Goal: Complete application form: Complete application form

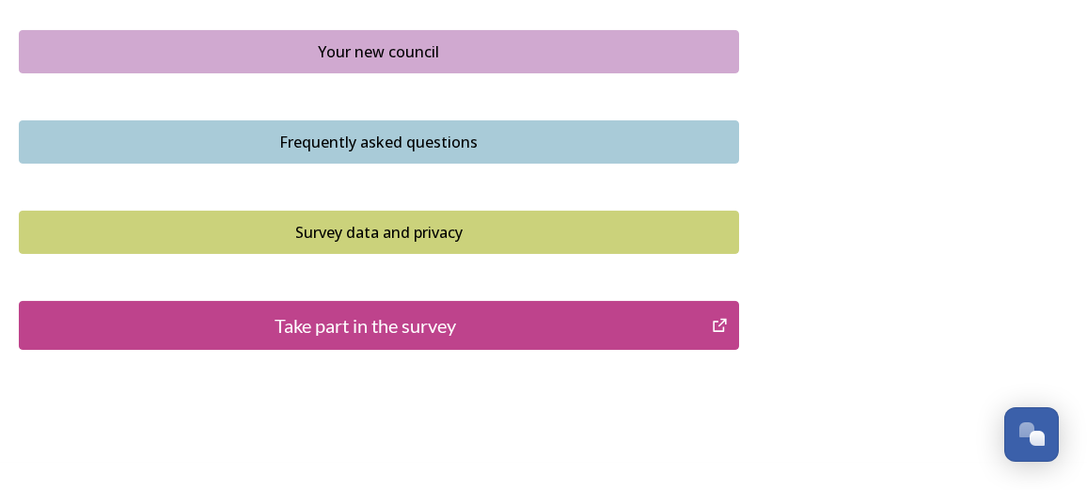
scroll to position [1553, 0]
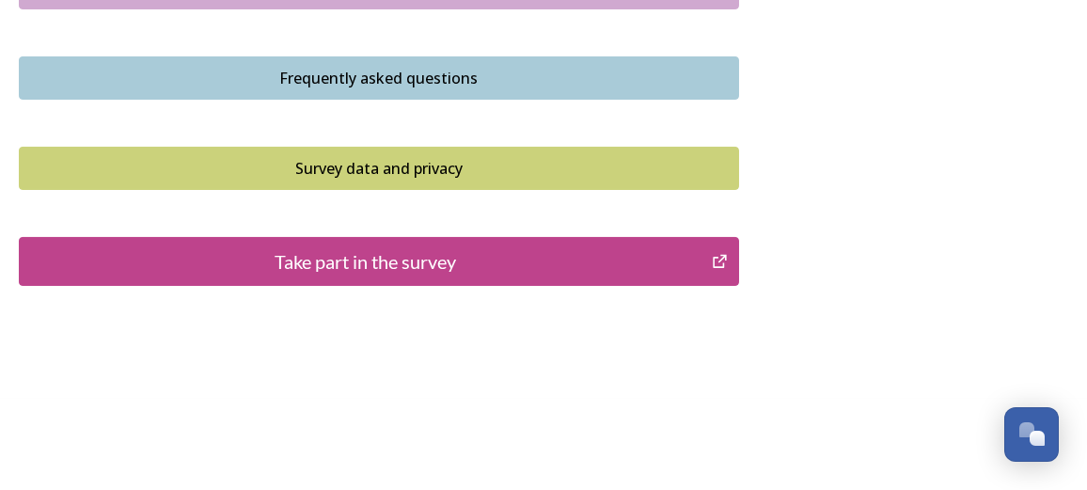
click at [472, 261] on div "Take part in the survey" at bounding box center [365, 261] width 672 height 28
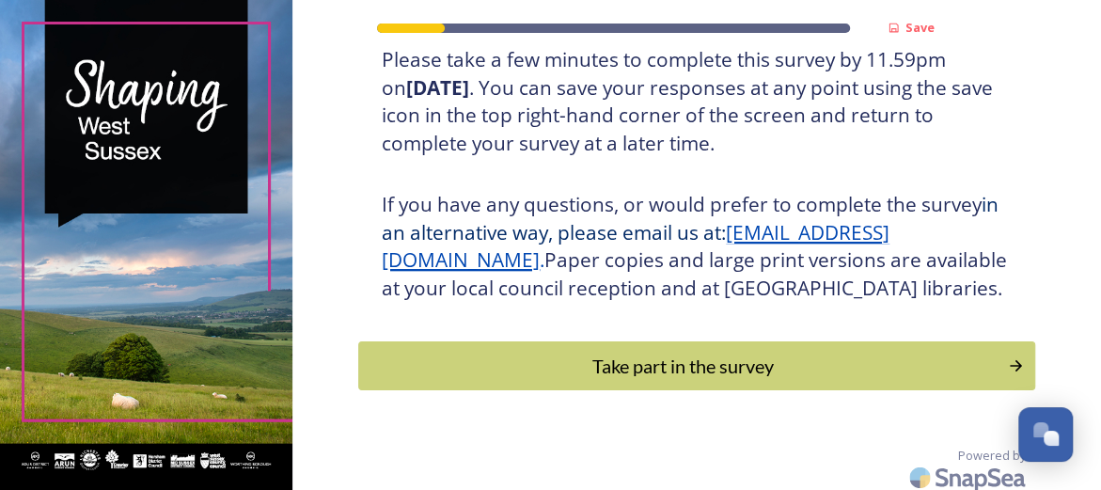
scroll to position [413, 0]
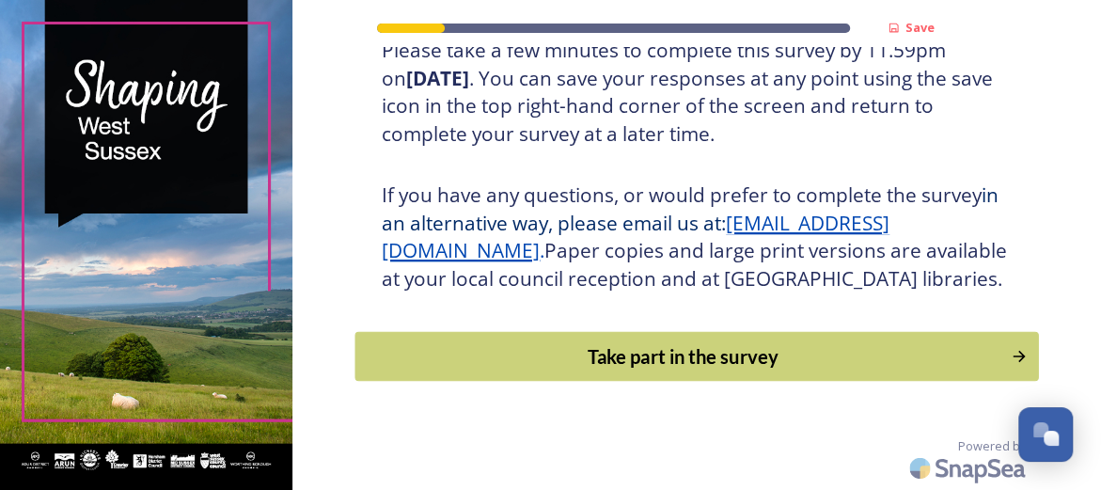
click at [683, 364] on div "Take part in the survey" at bounding box center [684, 356] width 636 height 28
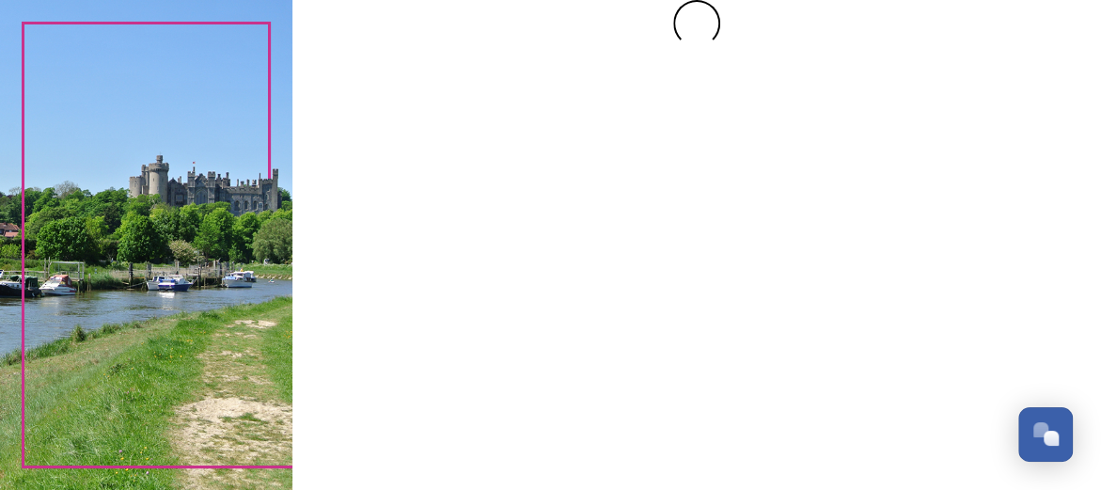
scroll to position [0, 0]
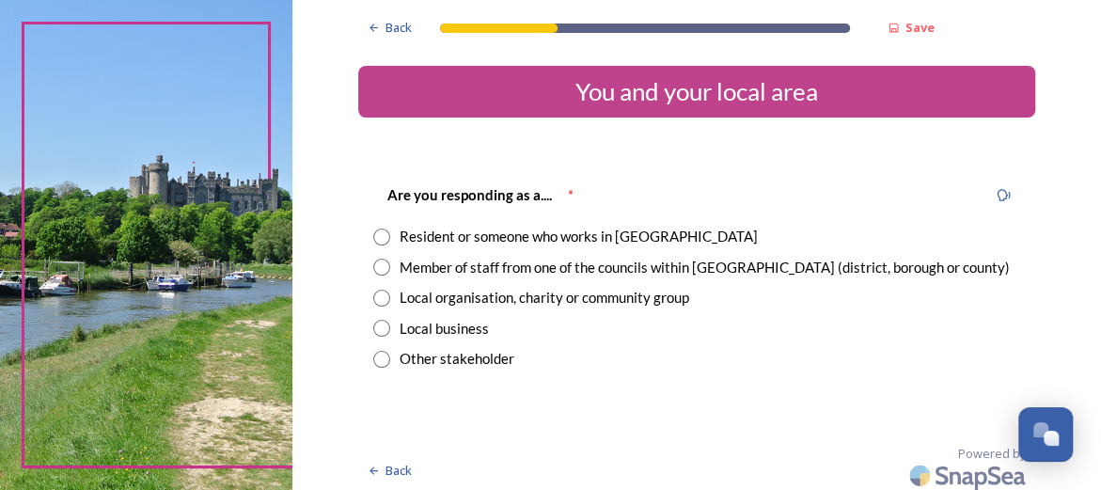
click at [377, 234] on input "radio" at bounding box center [381, 237] width 17 height 17
radio input "true"
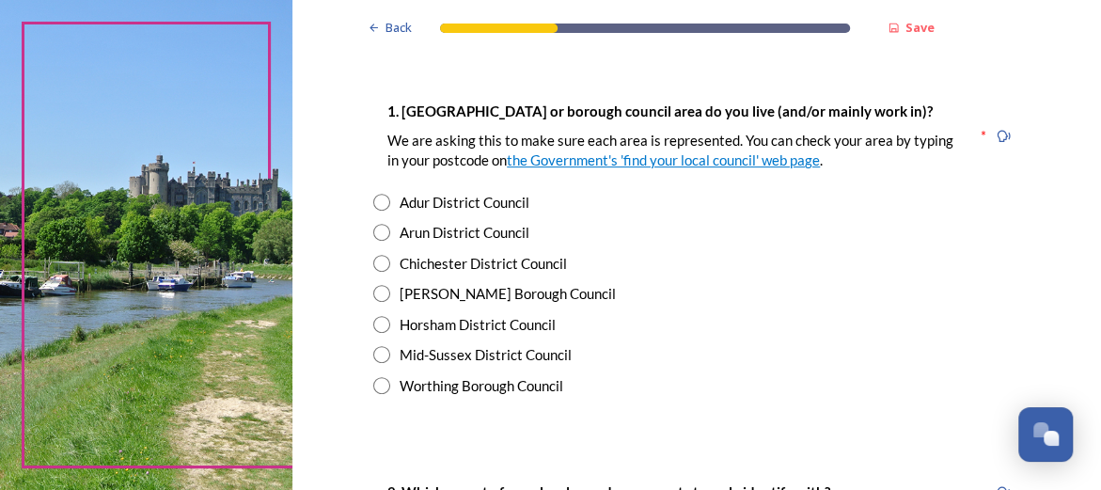
scroll to position [376, 0]
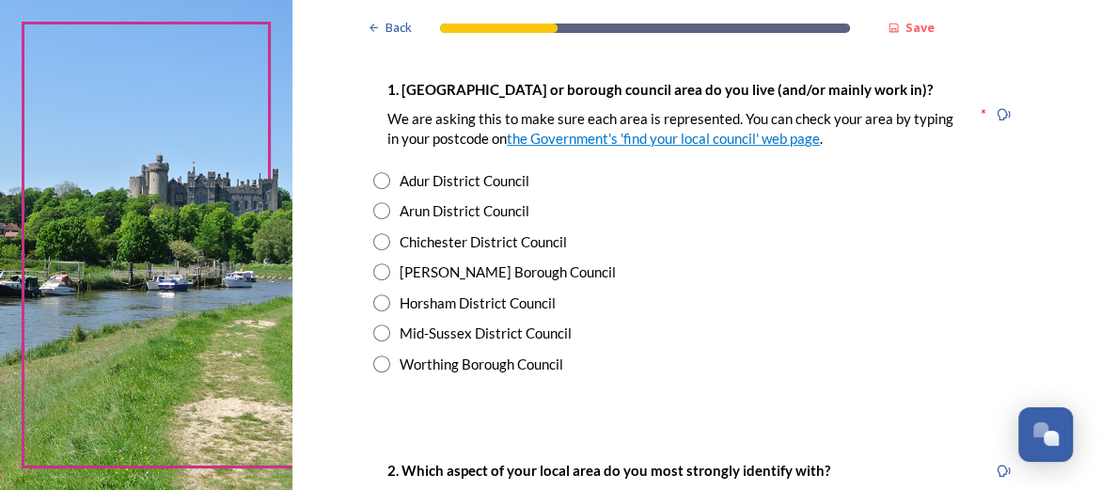
click at [377, 211] on input "radio" at bounding box center [381, 210] width 17 height 17
radio input "true"
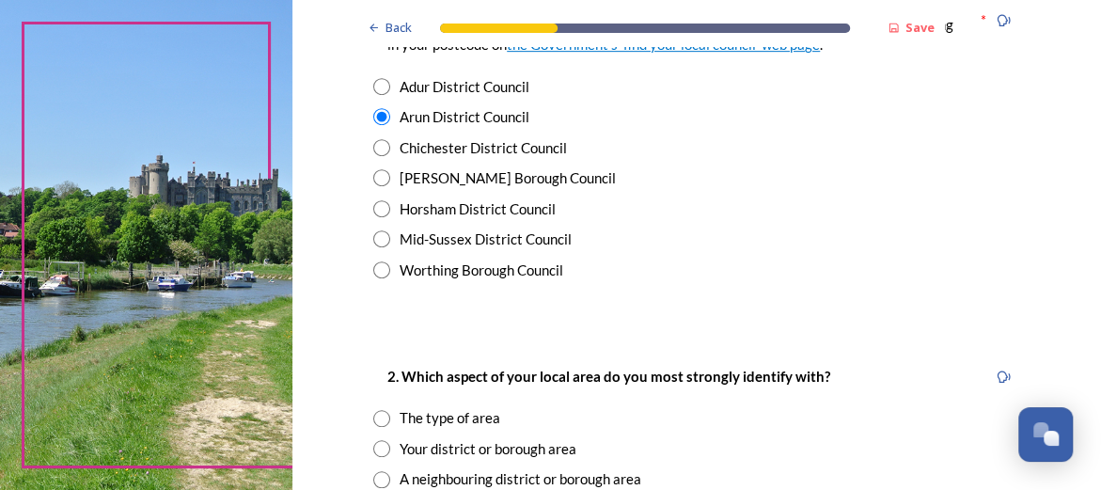
scroll to position [658, 0]
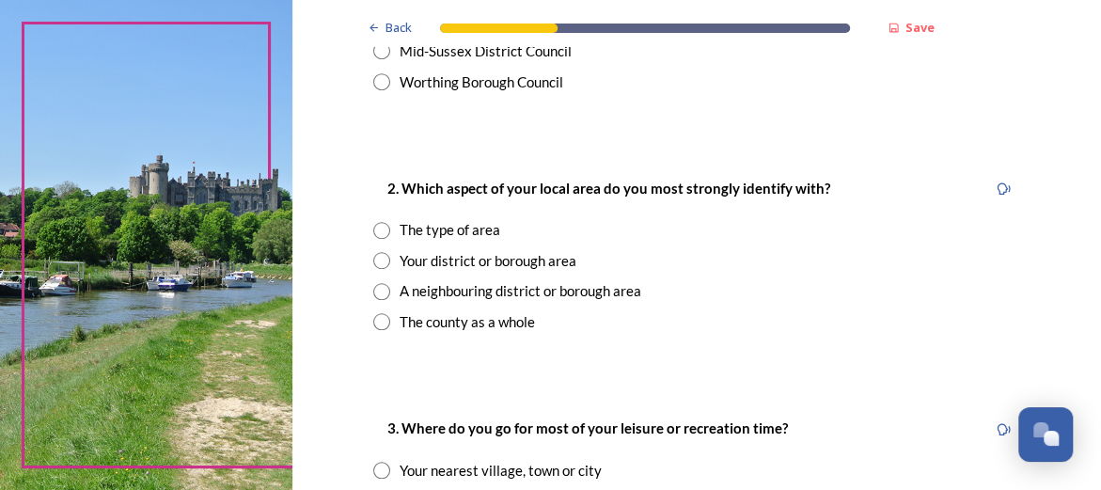
click at [373, 261] on input "radio" at bounding box center [381, 260] width 17 height 17
radio input "true"
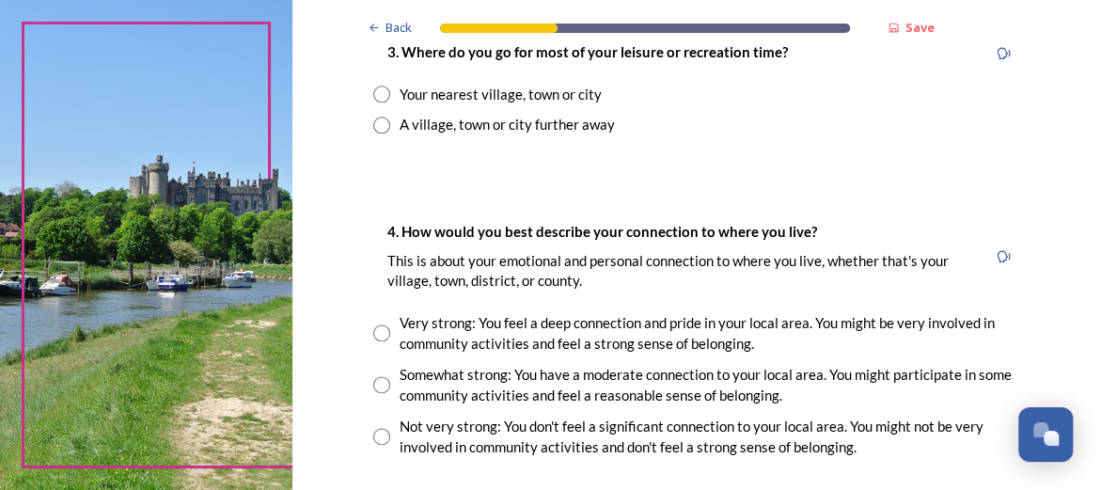
scroll to position [940, 0]
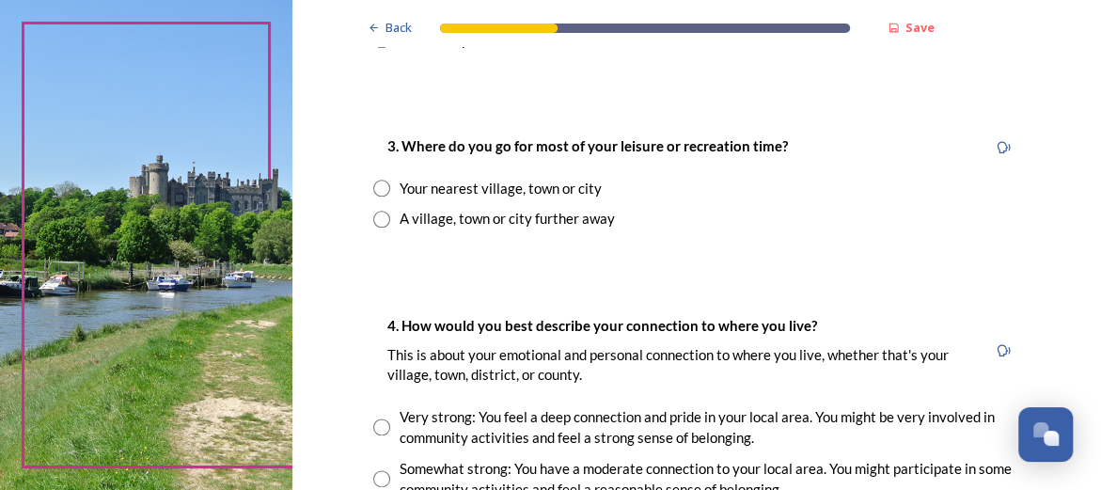
click at [376, 184] on input "radio" at bounding box center [381, 188] width 17 height 17
radio input "true"
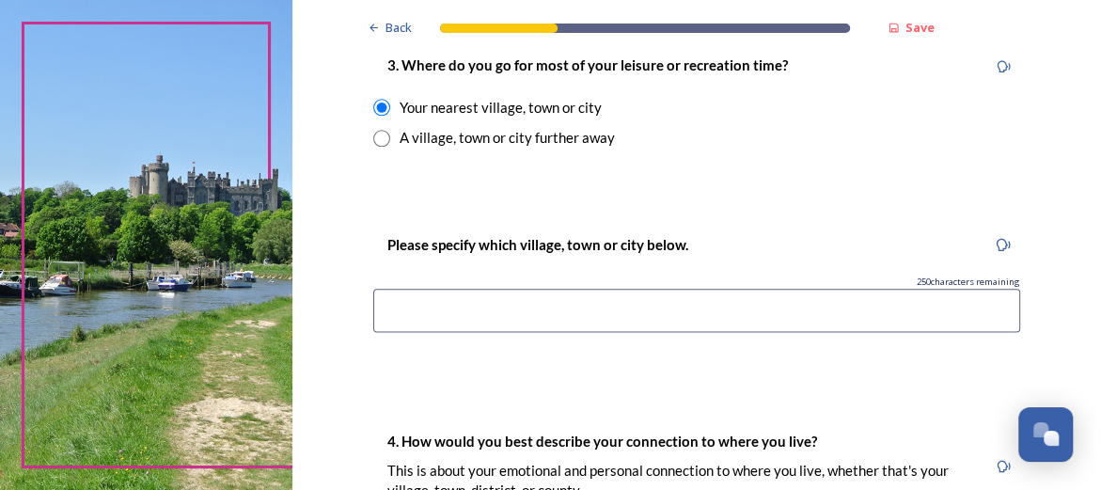
scroll to position [1129, 0]
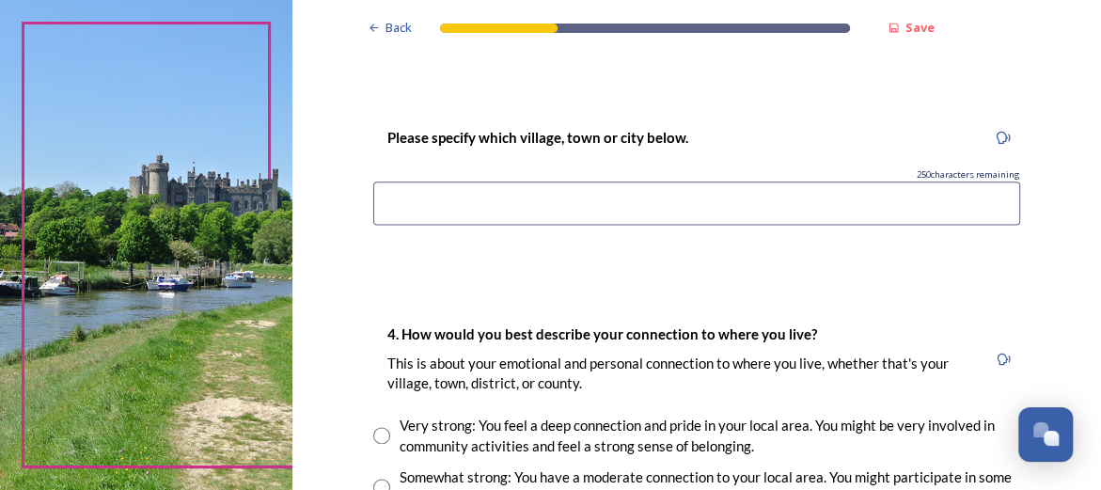
click at [801, 204] on input at bounding box center [696, 203] width 647 height 43
click at [545, 201] on input "Bognor Regis and Chicheser" at bounding box center [696, 203] width 647 height 43
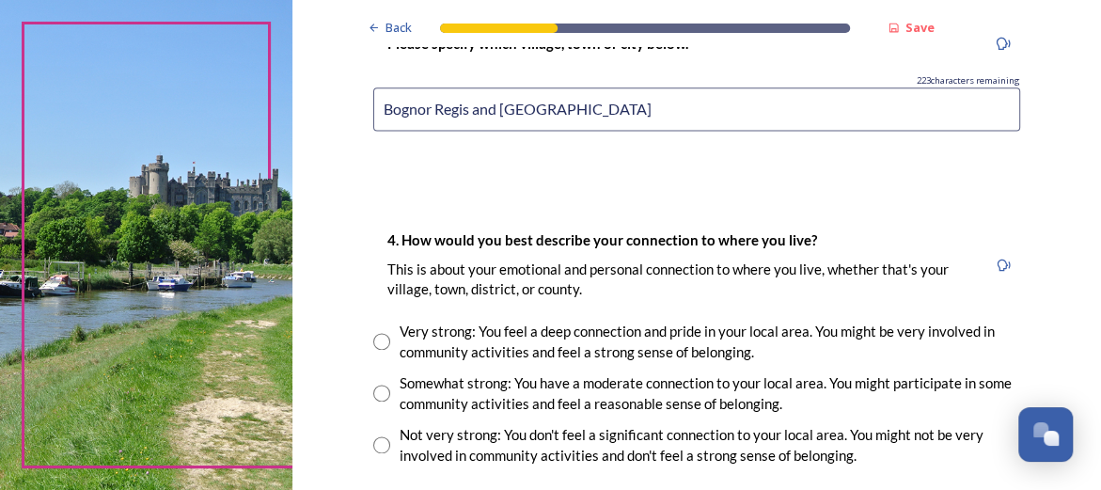
scroll to position [1317, 0]
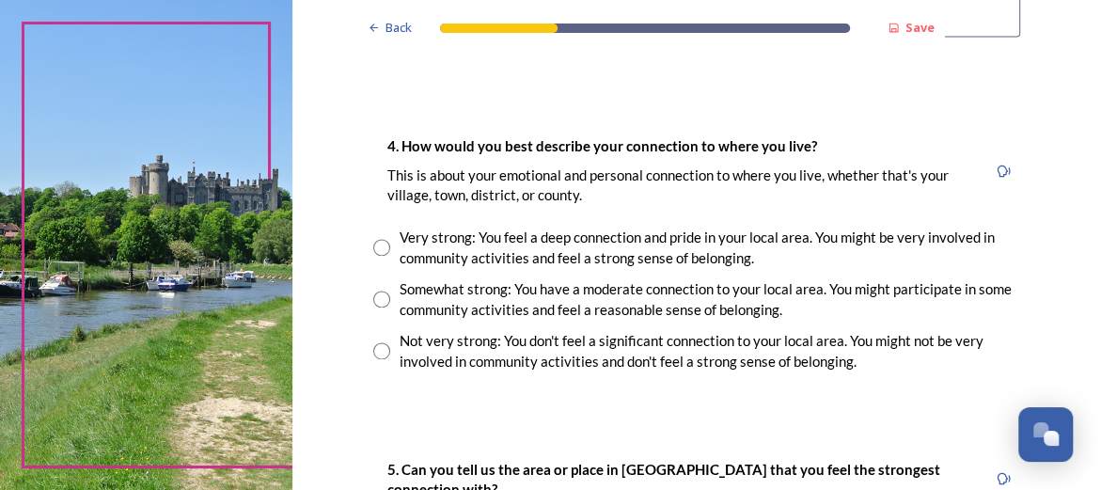
type input "Bognor Regis and [GEOGRAPHIC_DATA]"
click at [379, 243] on input "radio" at bounding box center [381, 247] width 17 height 17
radio input "true"
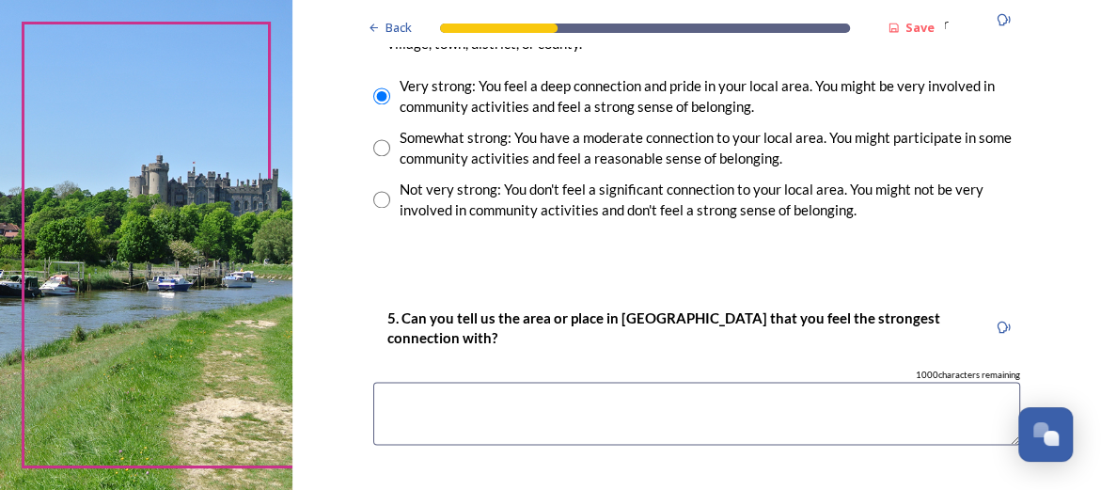
scroll to position [1599, 0]
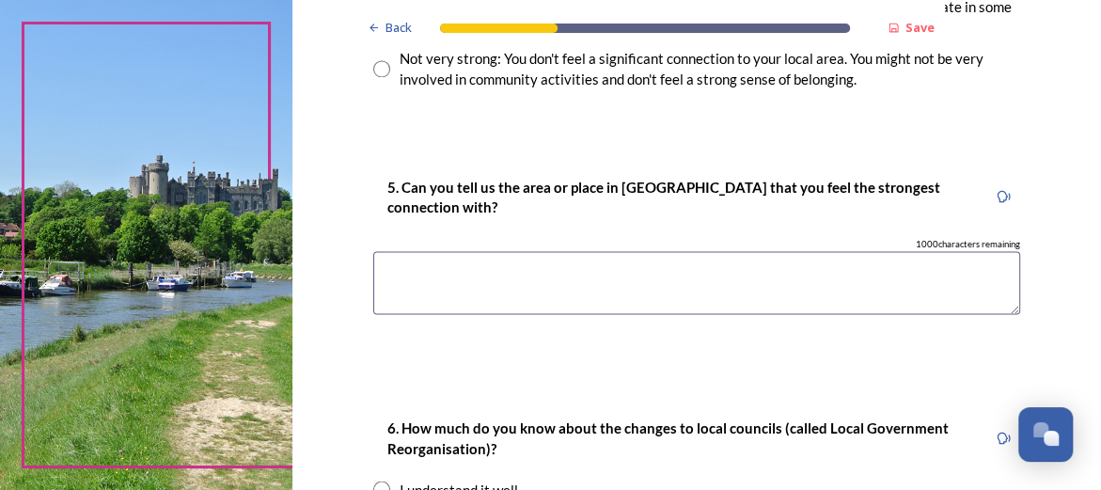
click at [598, 269] on textarea at bounding box center [696, 282] width 647 height 63
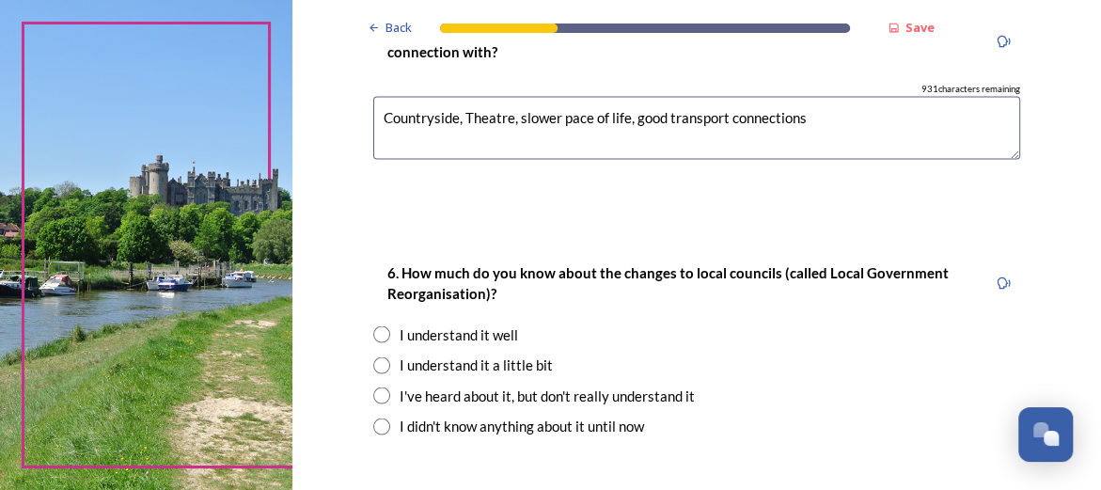
scroll to position [1787, 0]
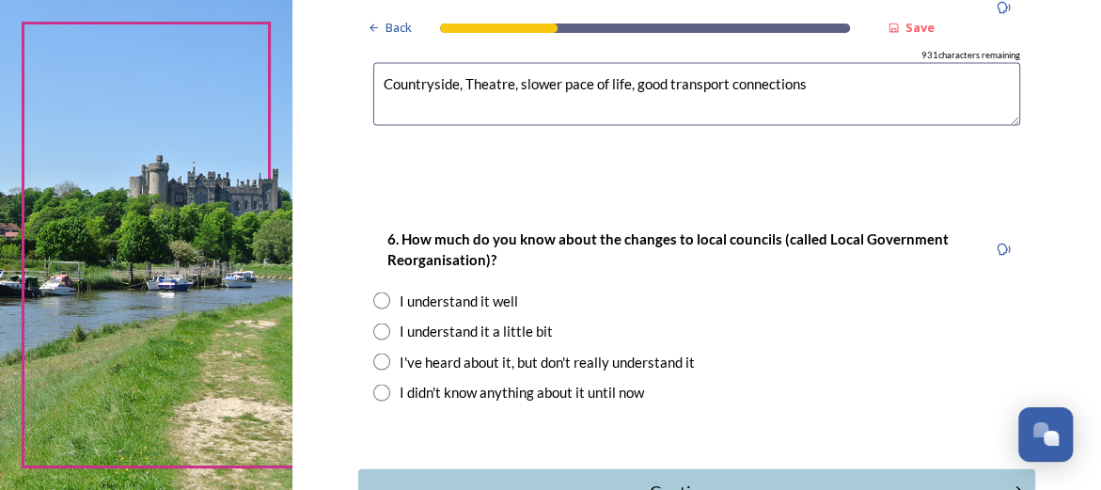
type textarea "Countryside, Theatre, slower pace of life, good transport connections"
click at [374, 330] on input "radio" at bounding box center [381, 332] width 17 height 17
radio input "true"
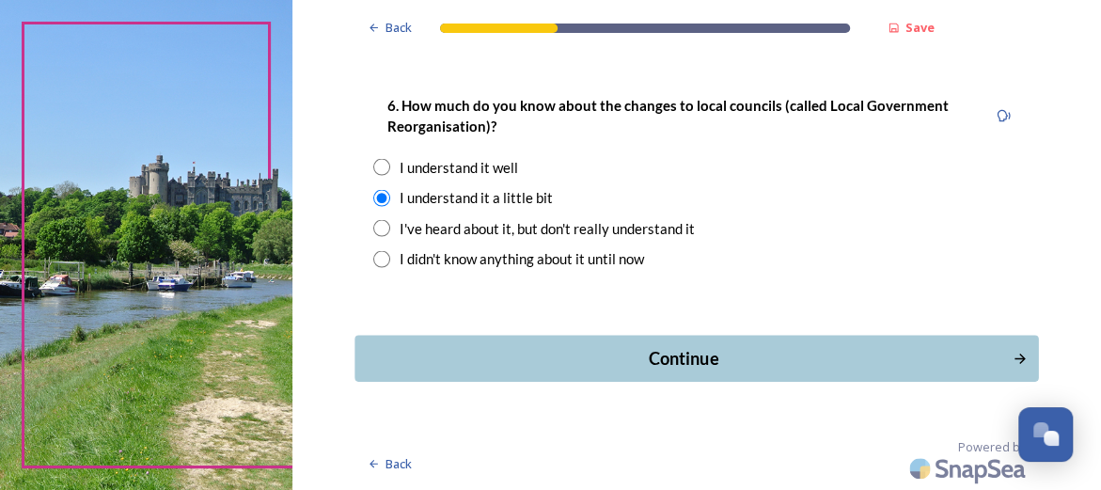
click at [703, 355] on div "Continue" at bounding box center [684, 358] width 637 height 25
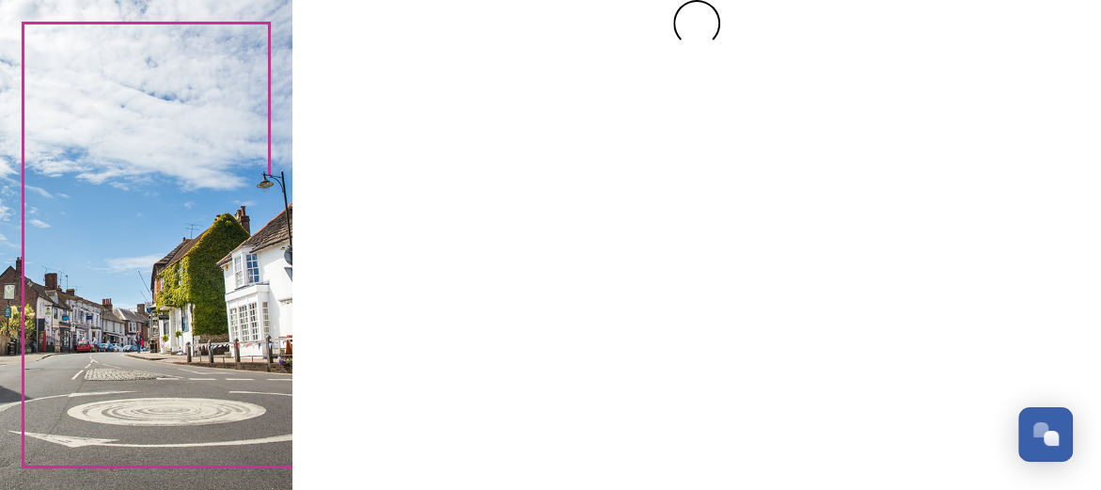
scroll to position [0, 0]
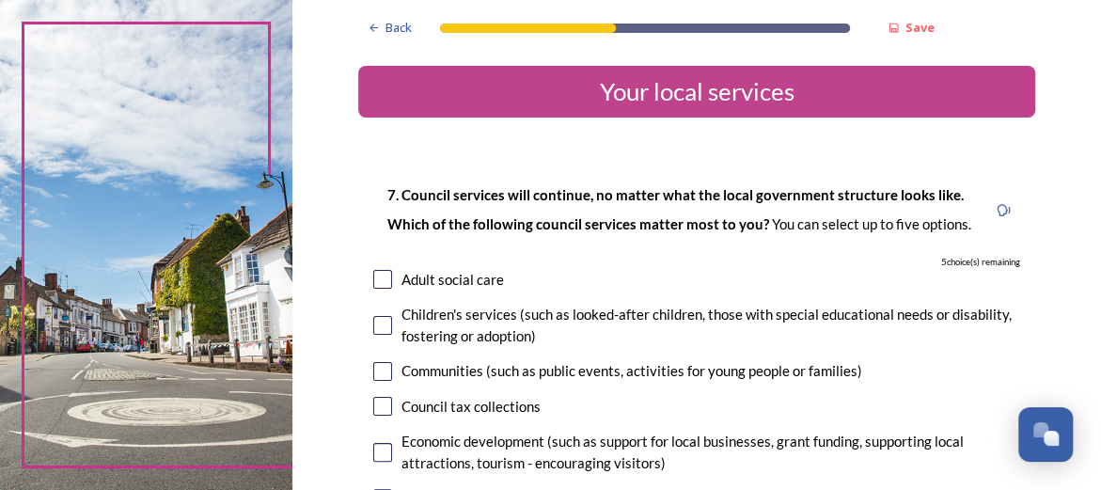
click at [377, 280] on input "checkbox" at bounding box center [382, 279] width 19 height 19
checkbox input "true"
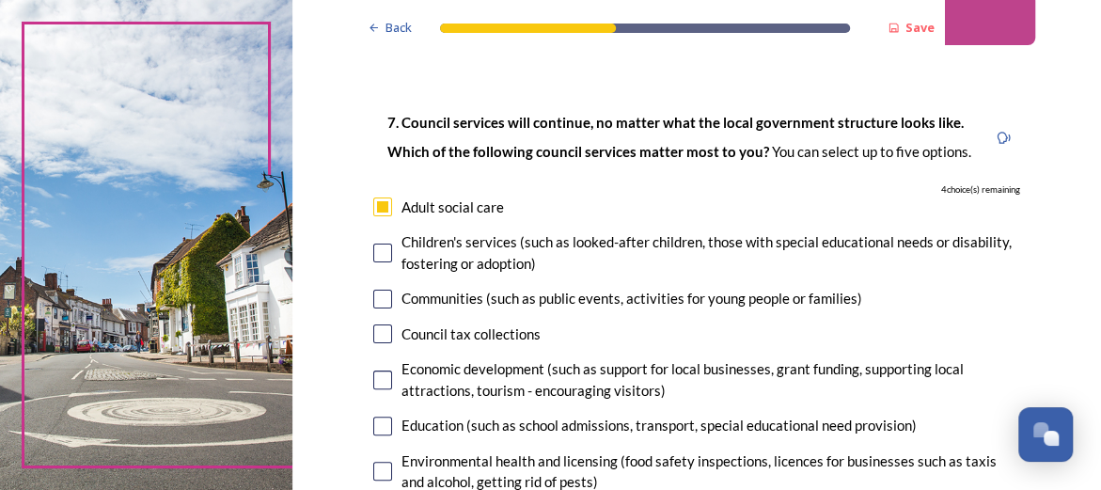
scroll to position [94, 0]
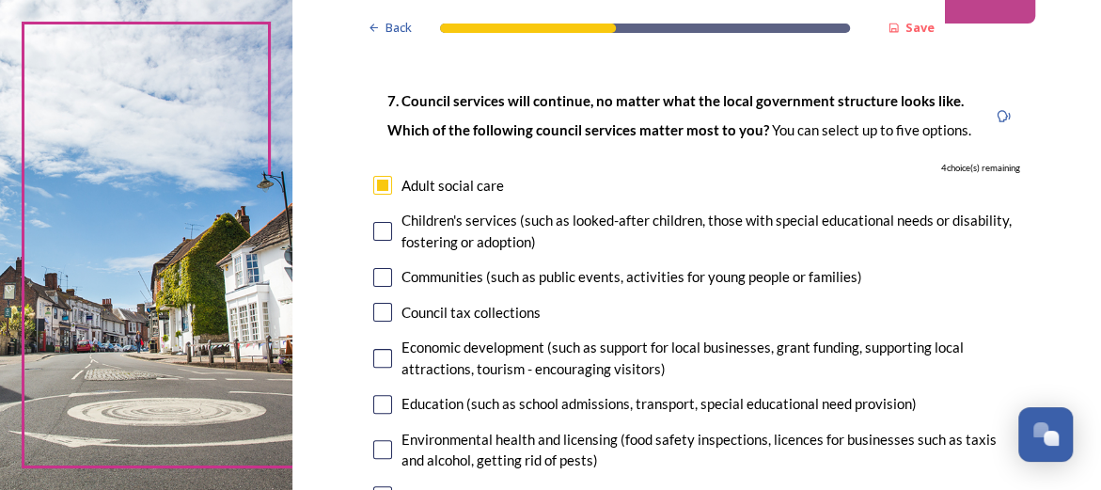
click at [378, 360] on input "checkbox" at bounding box center [382, 358] width 19 height 19
checkbox input "true"
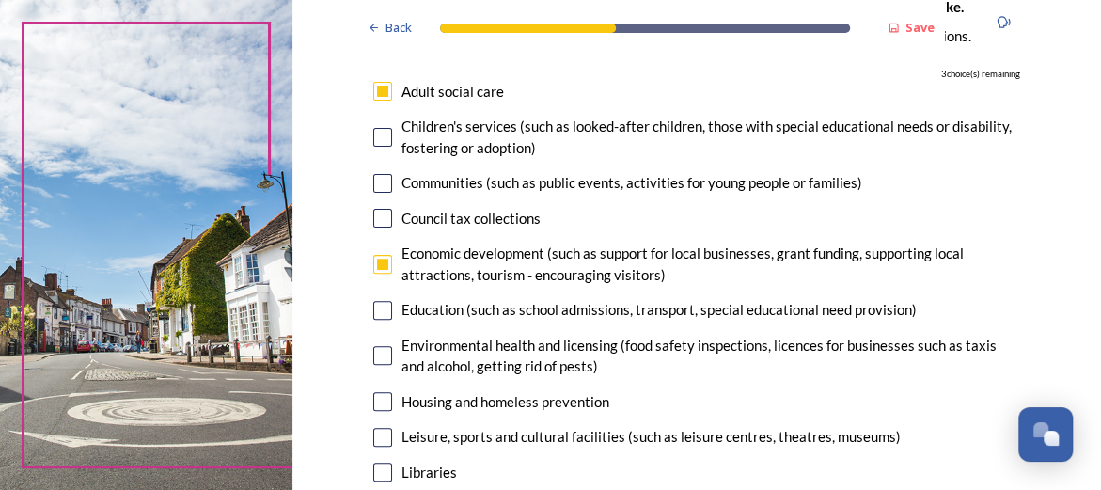
scroll to position [282, 0]
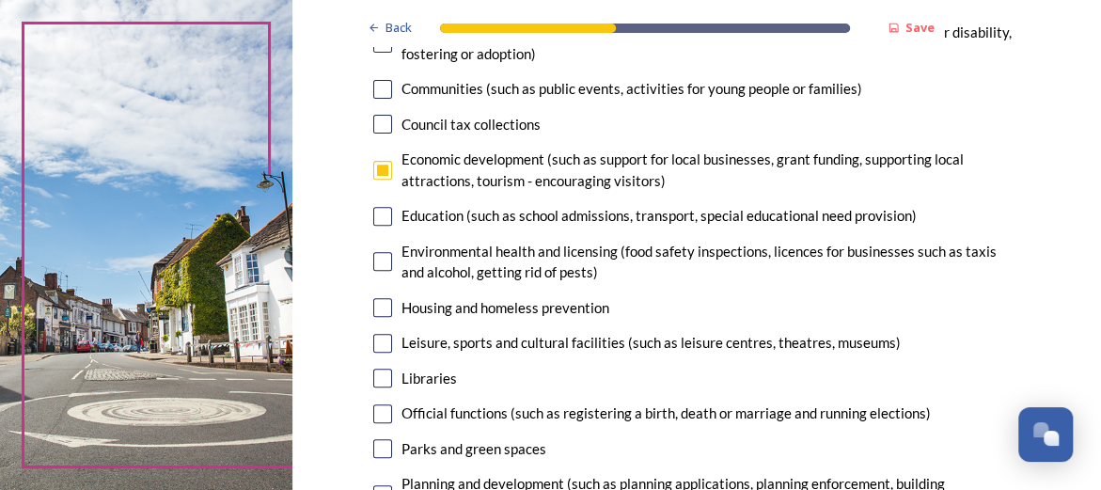
click at [373, 308] on input "checkbox" at bounding box center [382, 307] width 19 height 19
checkbox input "true"
click at [376, 379] on input "checkbox" at bounding box center [382, 378] width 19 height 19
checkbox input "true"
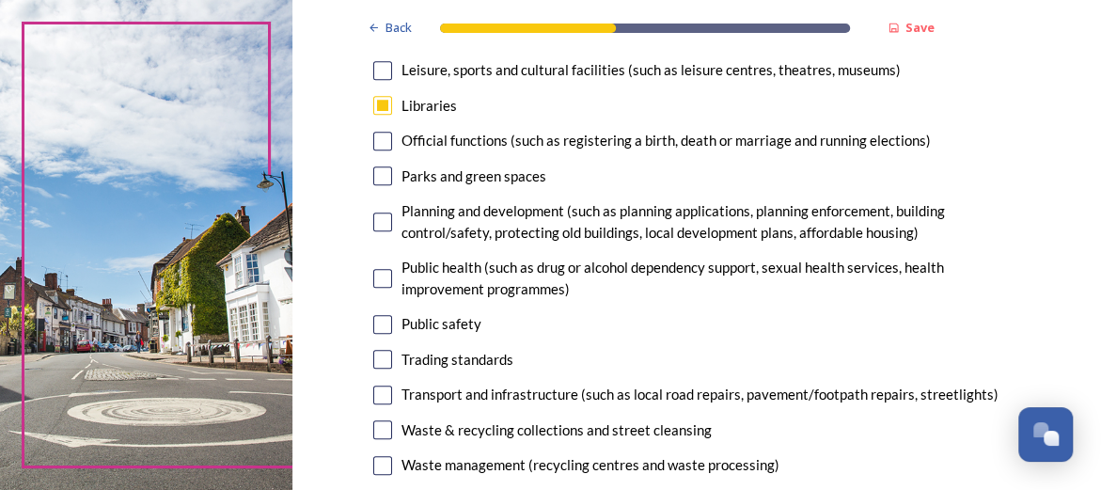
scroll to position [564, 0]
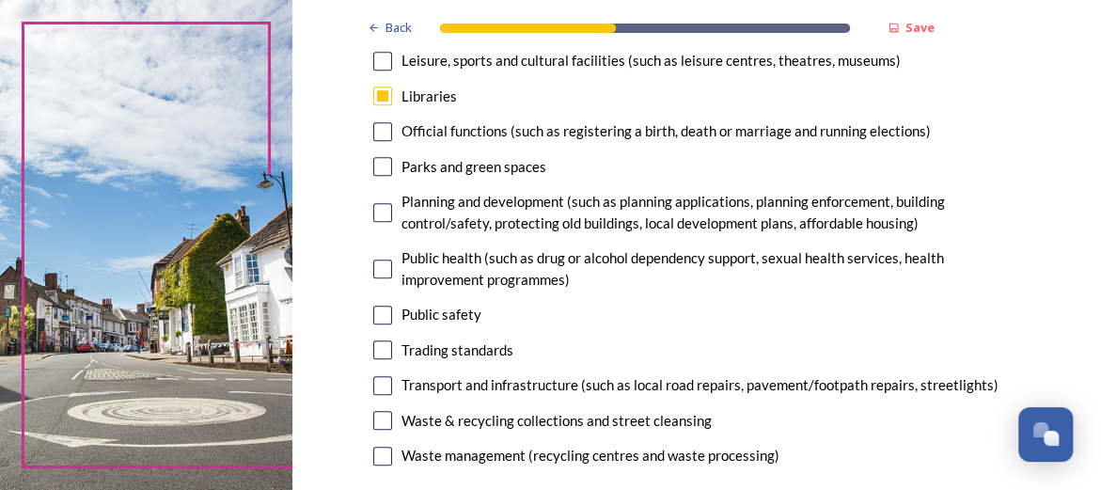
click at [378, 387] on input "checkbox" at bounding box center [382, 385] width 19 height 19
checkbox input "true"
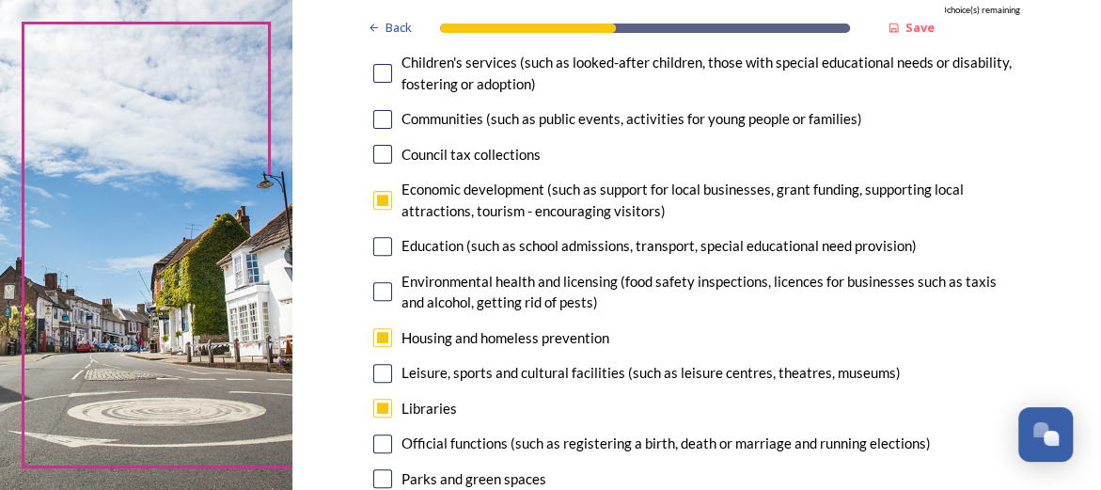
scroll to position [282, 0]
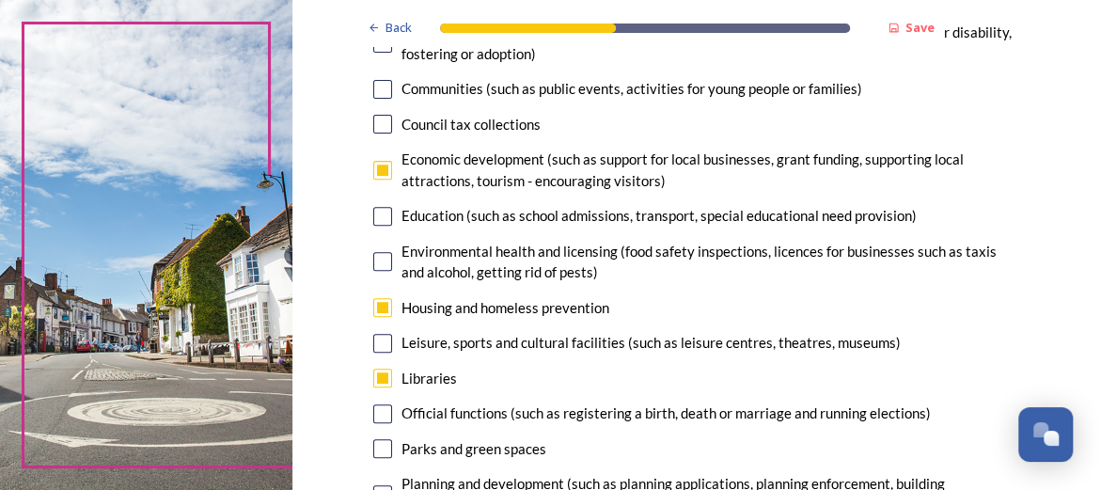
click at [373, 312] on input "checkbox" at bounding box center [382, 307] width 19 height 19
checkbox input "false"
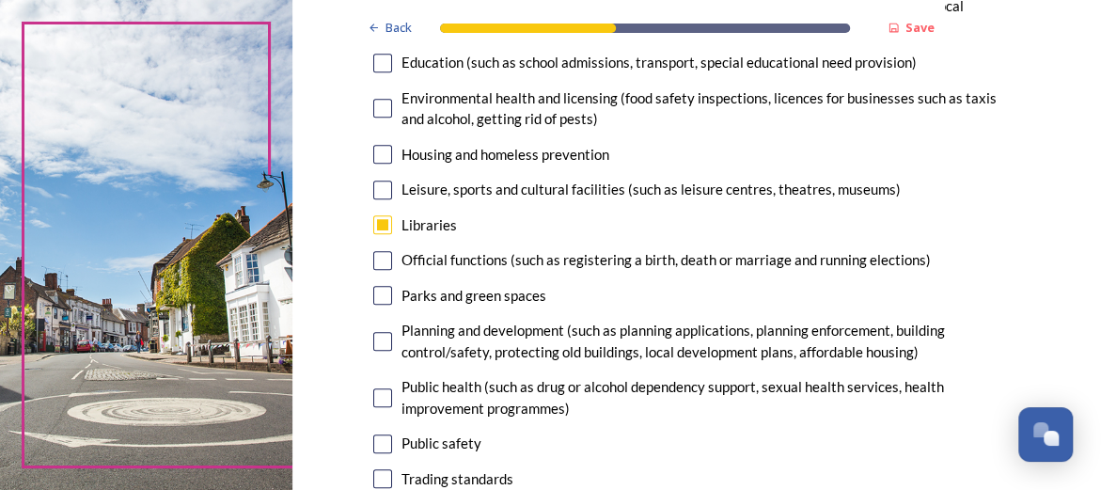
scroll to position [470, 0]
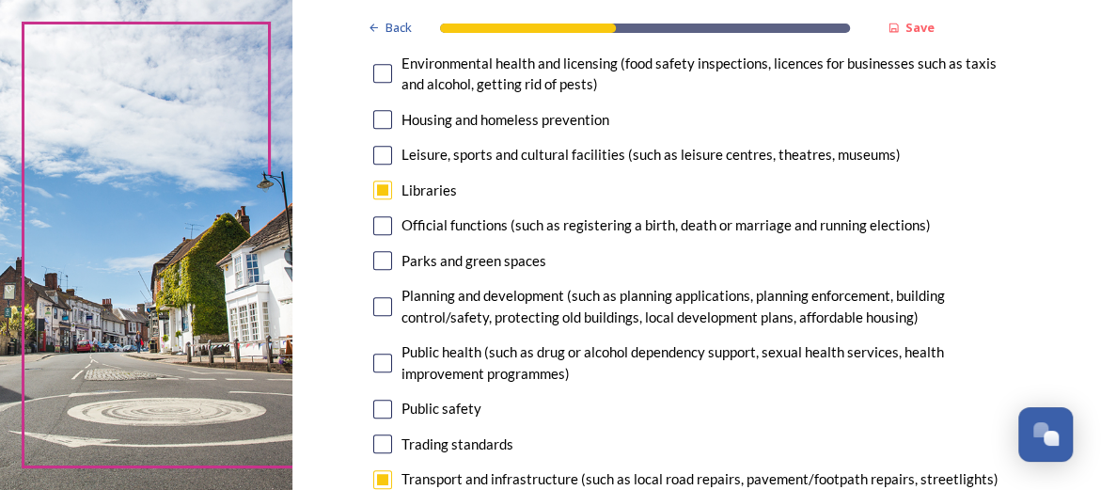
click at [378, 261] on input "checkbox" at bounding box center [382, 260] width 19 height 19
checkbox input "true"
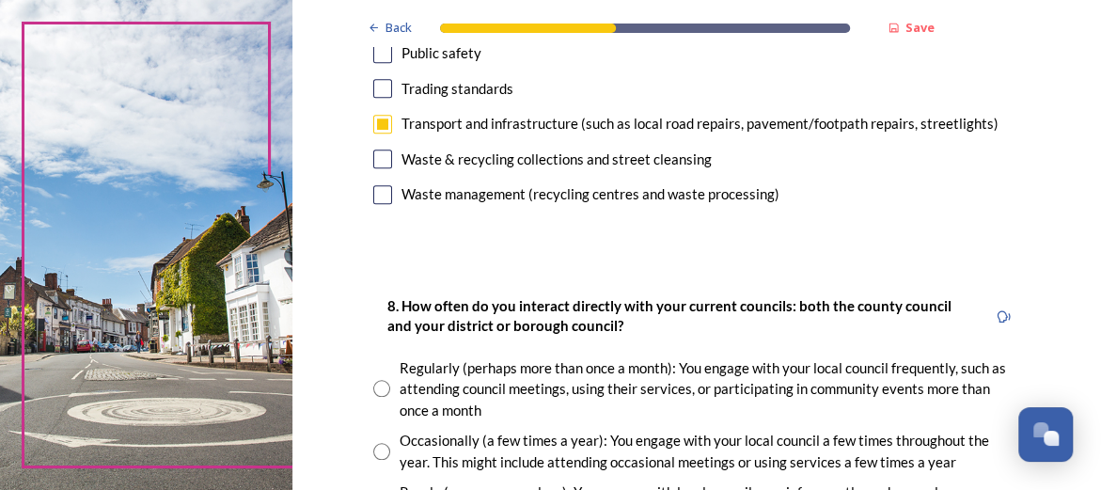
scroll to position [940, 0]
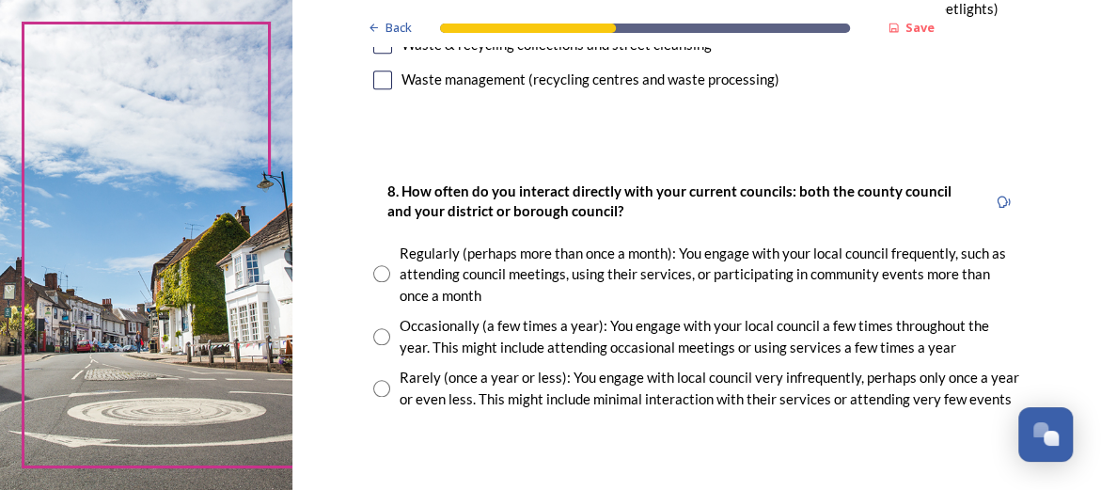
click at [378, 389] on input "radio" at bounding box center [381, 388] width 17 height 17
radio input "true"
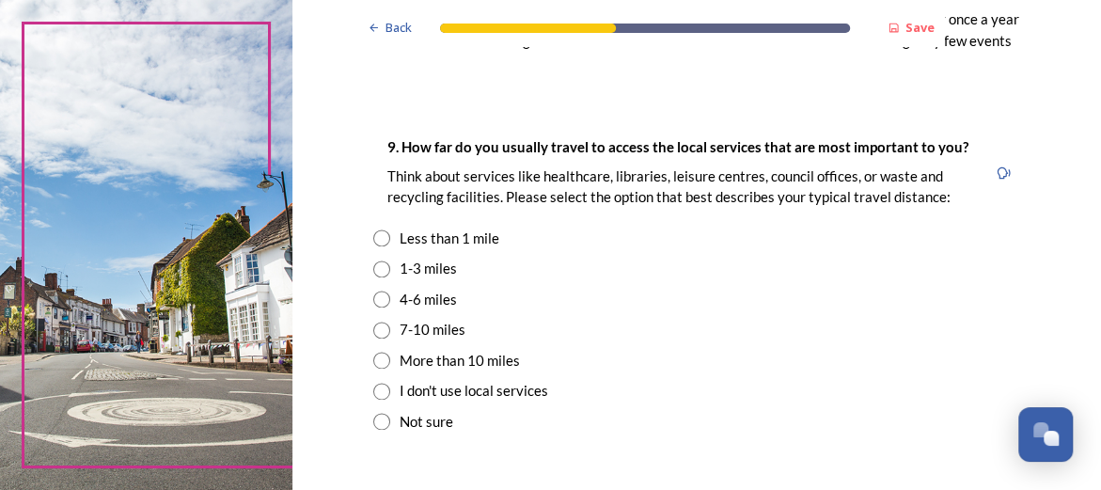
scroll to position [1317, 0]
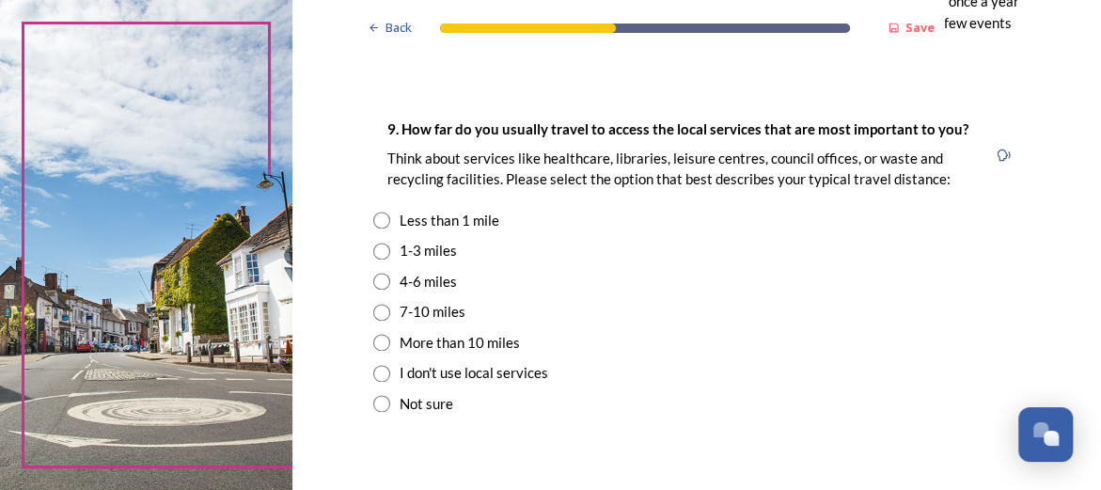
click at [373, 407] on input "radio" at bounding box center [381, 403] width 17 height 17
radio input "true"
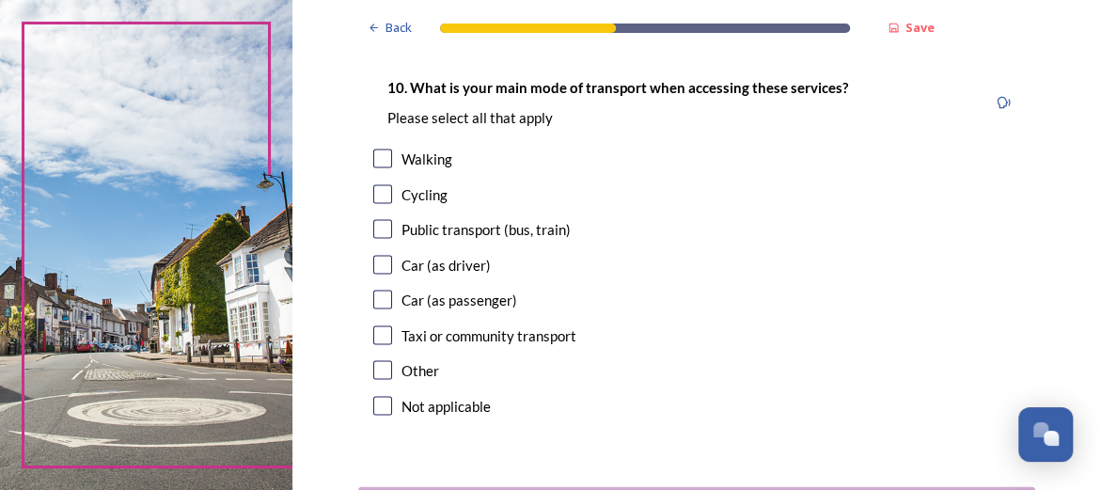
scroll to position [1787, 0]
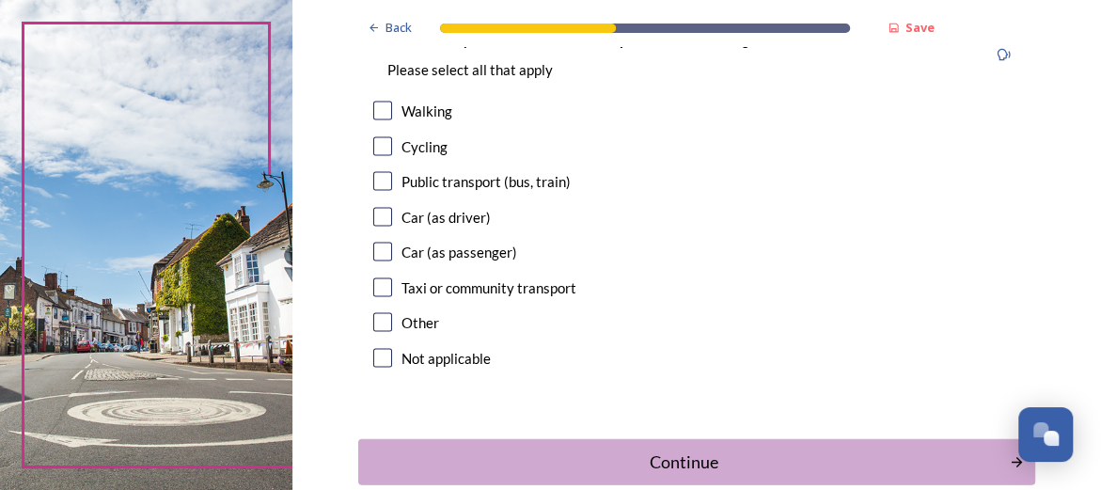
click at [378, 118] on input "checkbox" at bounding box center [382, 111] width 19 height 19
checkbox input "true"
click at [381, 257] on input "checkbox" at bounding box center [382, 252] width 19 height 19
checkbox input "true"
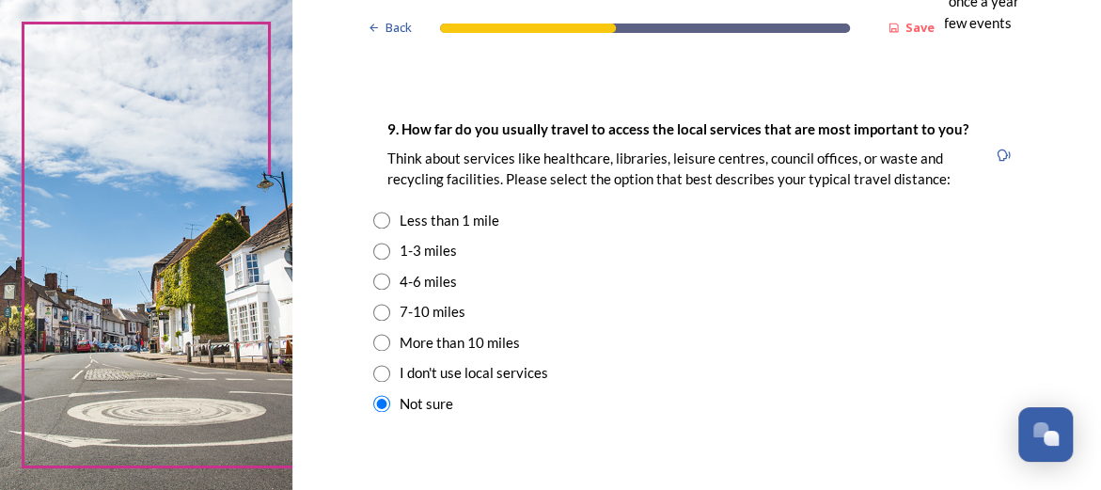
scroll to position [1317, 0]
click at [374, 218] on input "radio" at bounding box center [381, 220] width 17 height 17
radio input "true"
click at [373, 406] on input "radio" at bounding box center [381, 403] width 17 height 17
radio input "true"
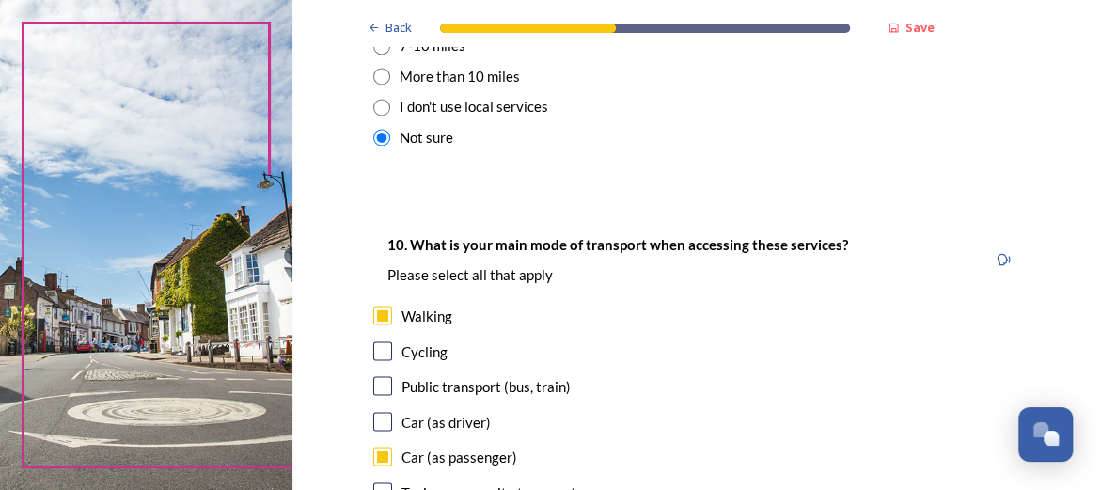
scroll to position [1693, 0]
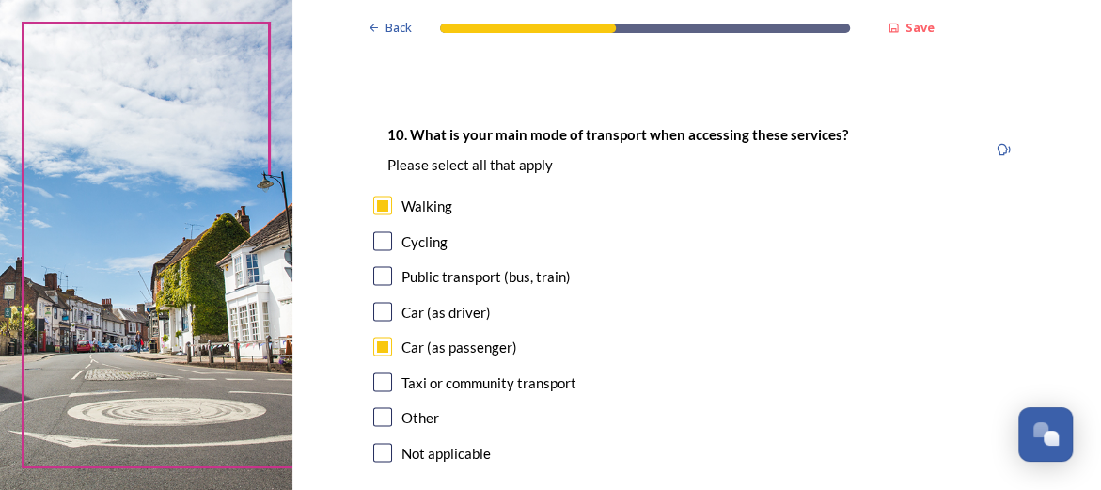
click at [377, 276] on input "checkbox" at bounding box center [382, 275] width 19 height 19
checkbox input "true"
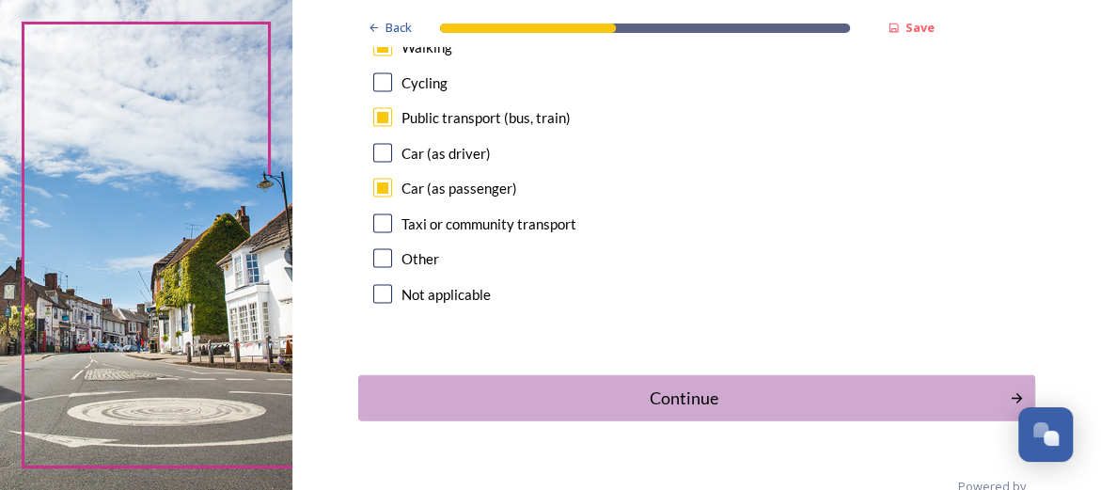
scroll to position [1881, 0]
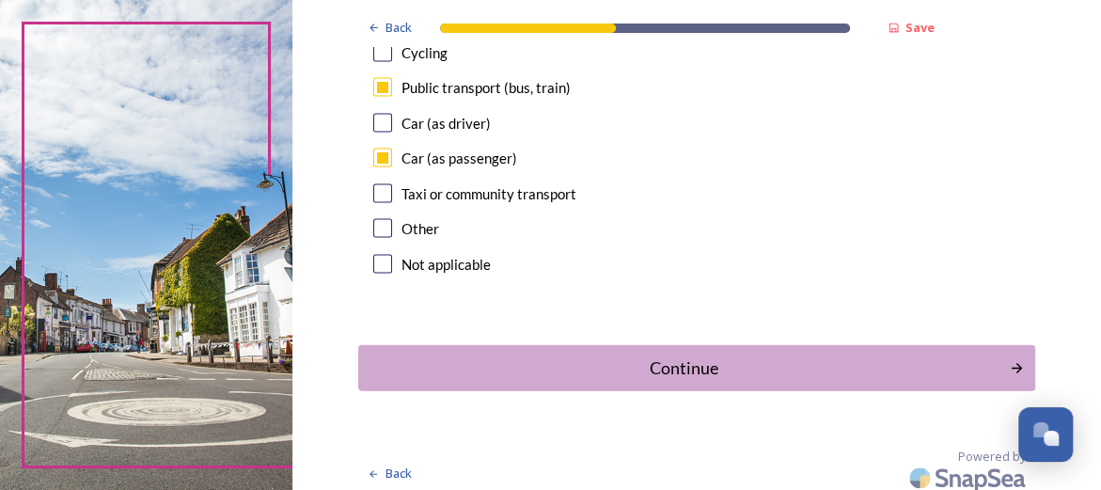
click at [712, 371] on div "Continue" at bounding box center [684, 367] width 631 height 25
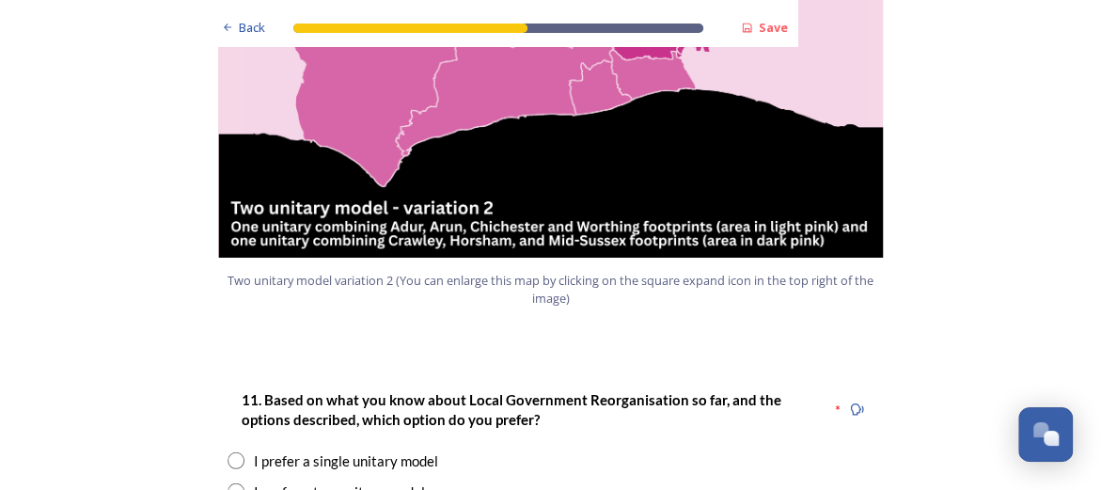
scroll to position [2351, 0]
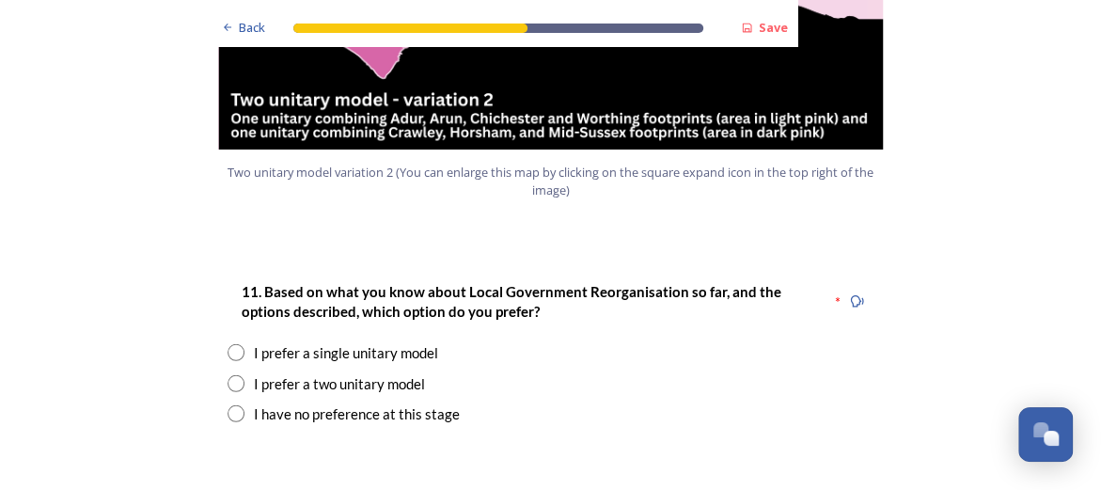
click at [229, 375] on input "radio" at bounding box center [236, 383] width 17 height 17
radio input "true"
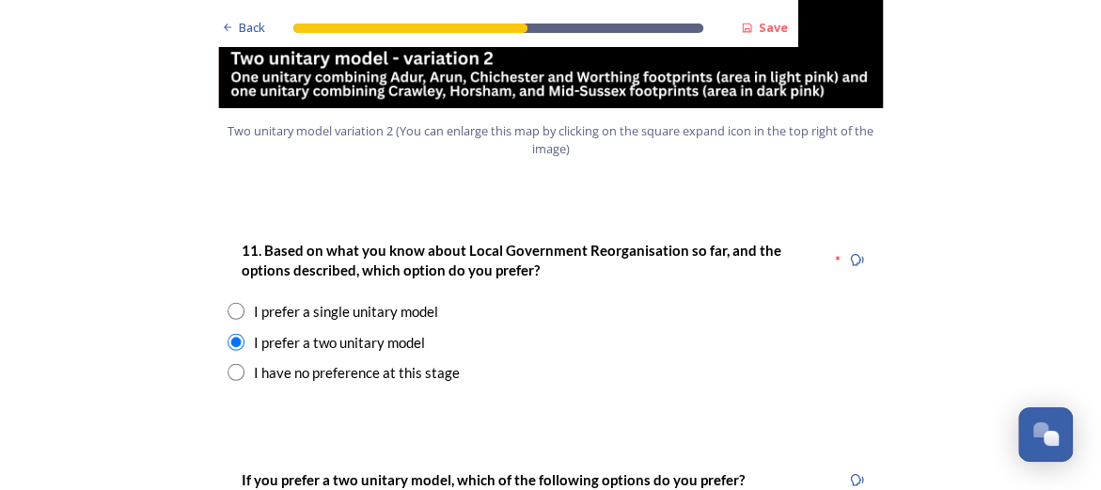
scroll to position [2487, 0]
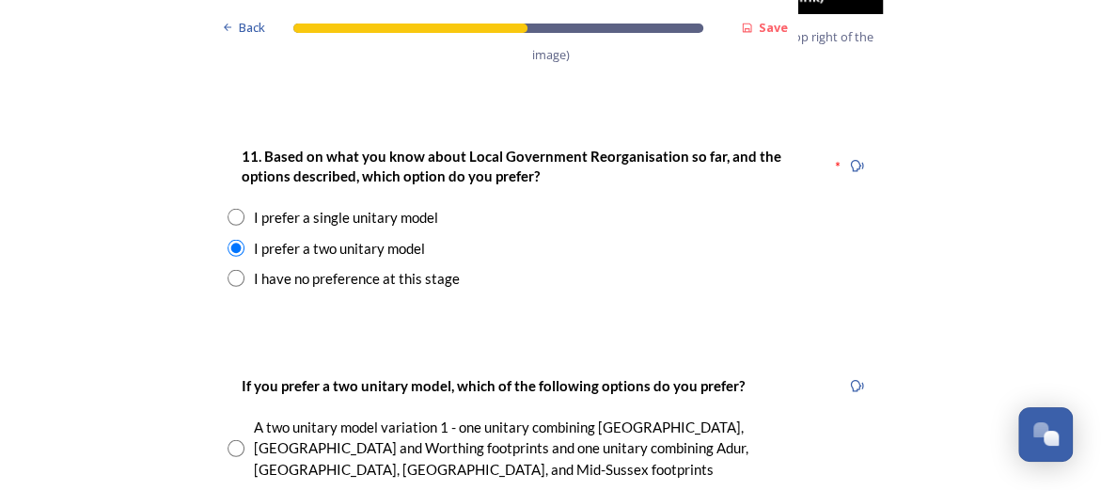
radio input "true"
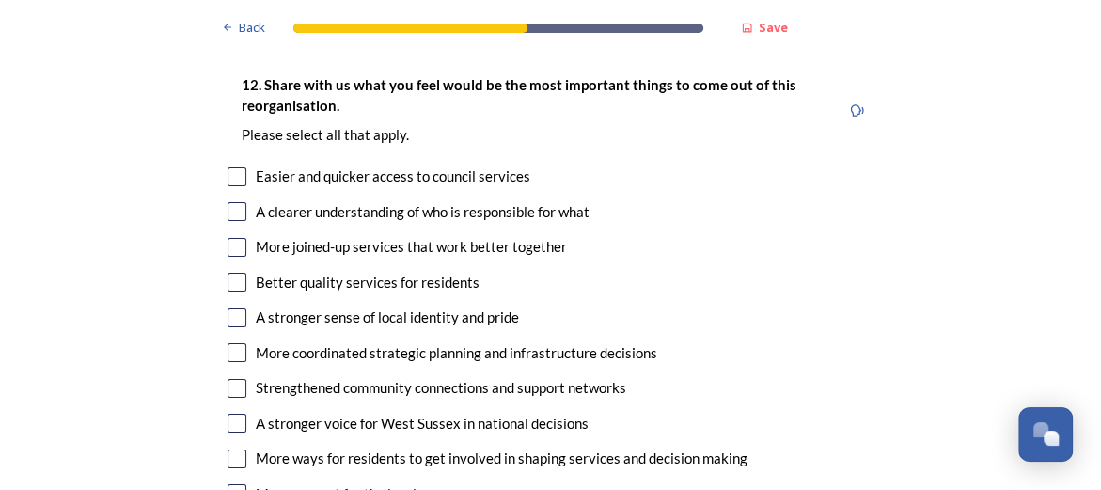
scroll to position [3521, 0]
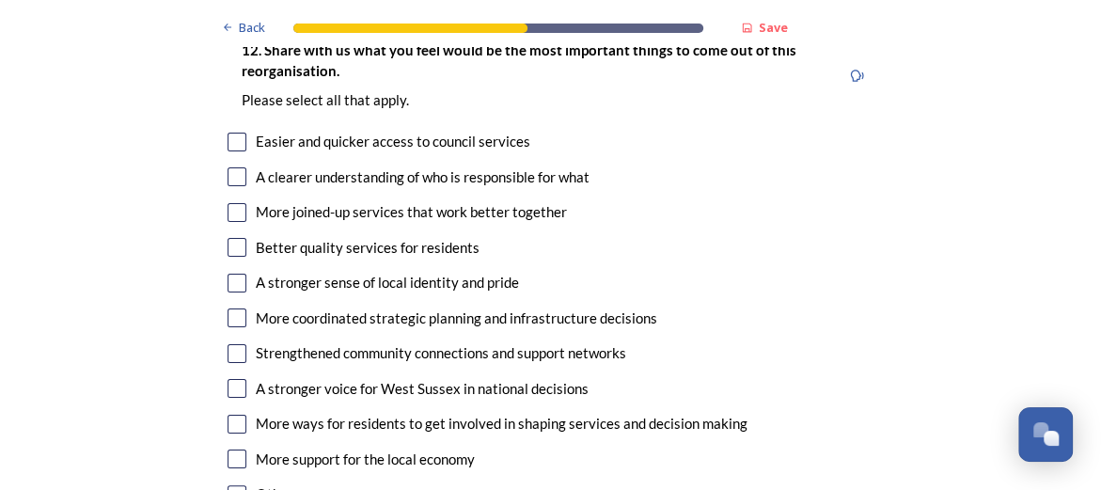
click at [228, 379] on input "checkbox" at bounding box center [237, 388] width 19 height 19
checkbox input "true"
click at [231, 450] on input "checkbox" at bounding box center [237, 459] width 19 height 19
checkbox input "true"
click at [228, 274] on input "checkbox" at bounding box center [237, 283] width 19 height 19
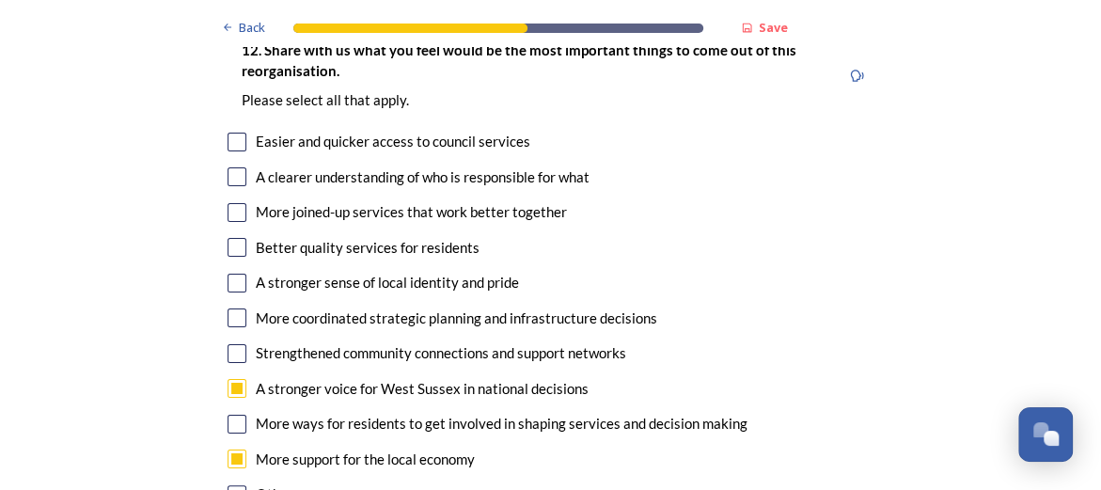
checkbox input "true"
click at [228, 308] on input "checkbox" at bounding box center [237, 317] width 19 height 19
checkbox input "true"
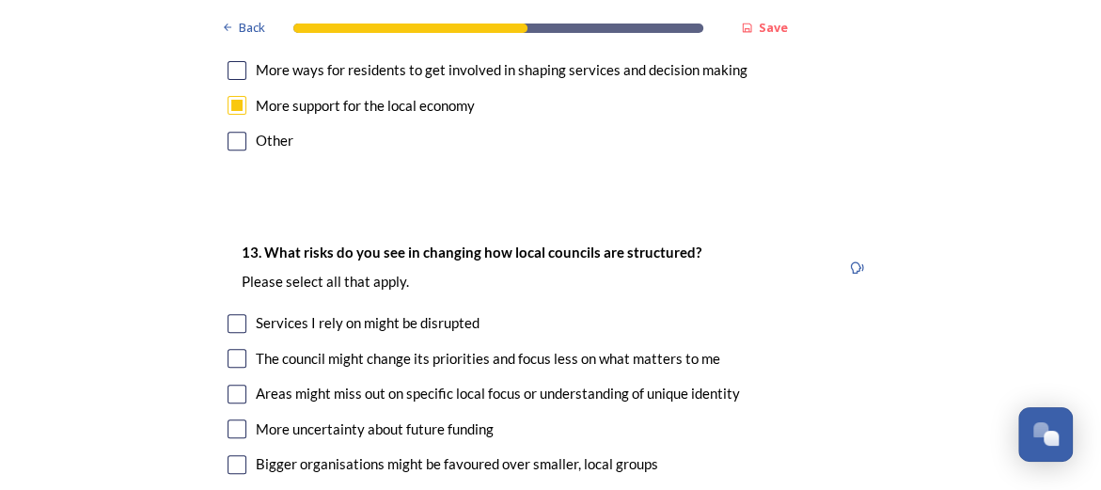
scroll to position [3897, 0]
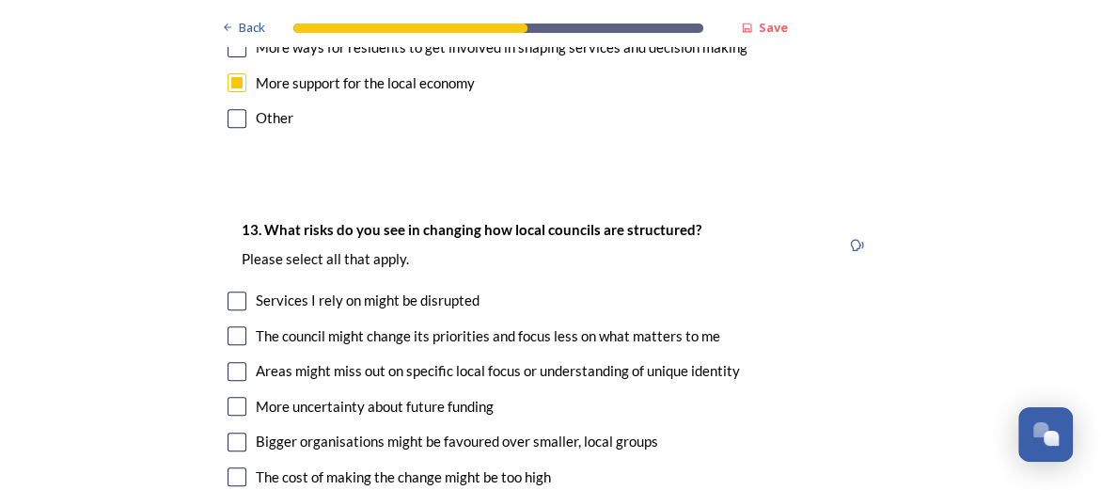
click at [231, 292] on input "checkbox" at bounding box center [237, 301] width 19 height 19
checkbox input "true"
click at [228, 326] on input "checkbox" at bounding box center [237, 335] width 19 height 19
checkbox input "true"
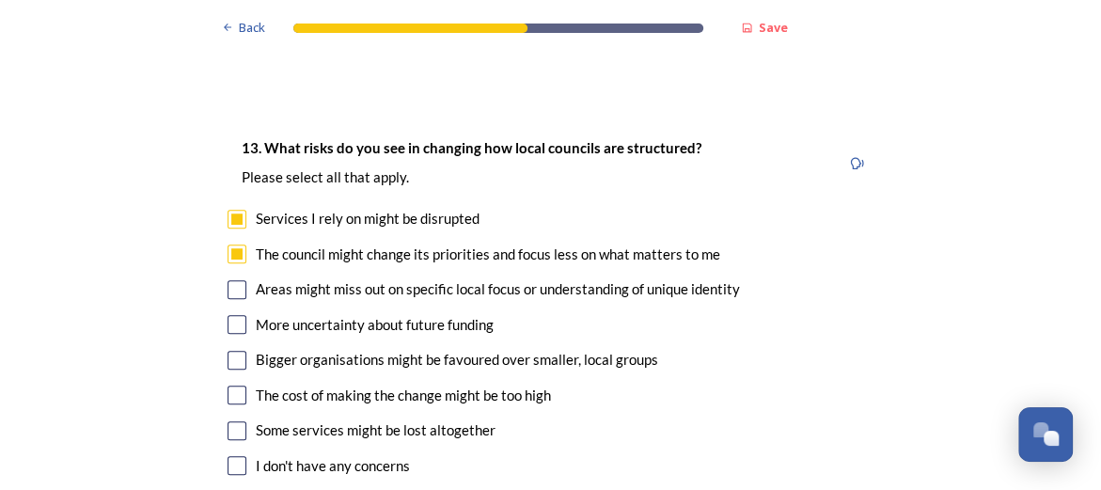
scroll to position [3991, 0]
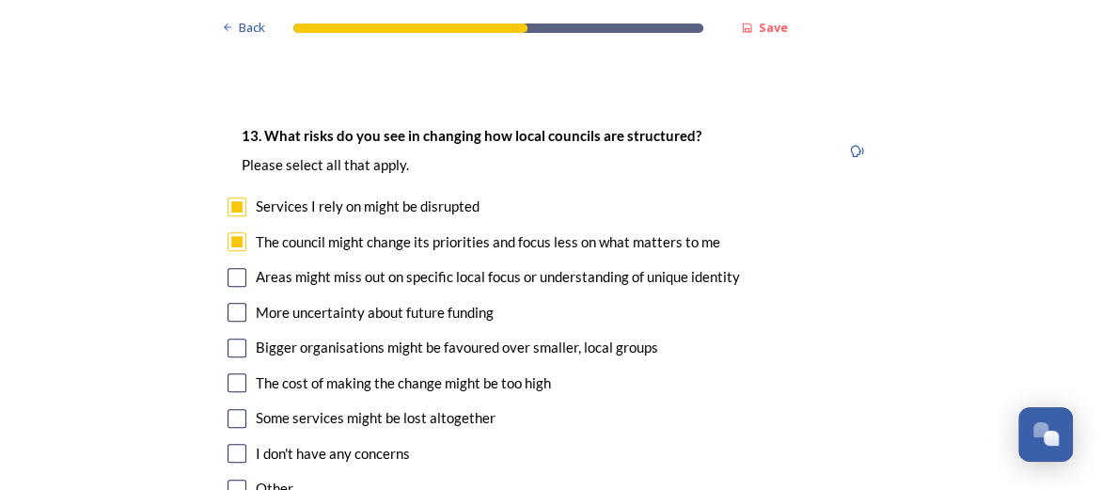
click at [230, 268] on input "checkbox" at bounding box center [237, 277] width 19 height 19
checkbox input "true"
click at [228, 339] on input "checkbox" at bounding box center [237, 348] width 19 height 19
checkbox input "true"
click at [228, 409] on input "checkbox" at bounding box center [237, 418] width 19 height 19
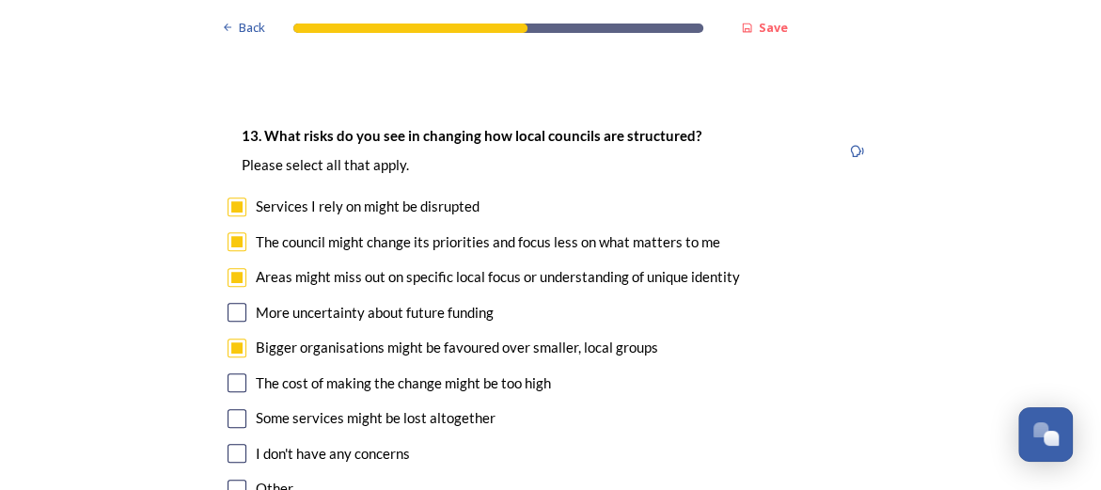
checkbox input "true"
click at [228, 303] on input "checkbox" at bounding box center [237, 312] width 19 height 19
checkbox input "true"
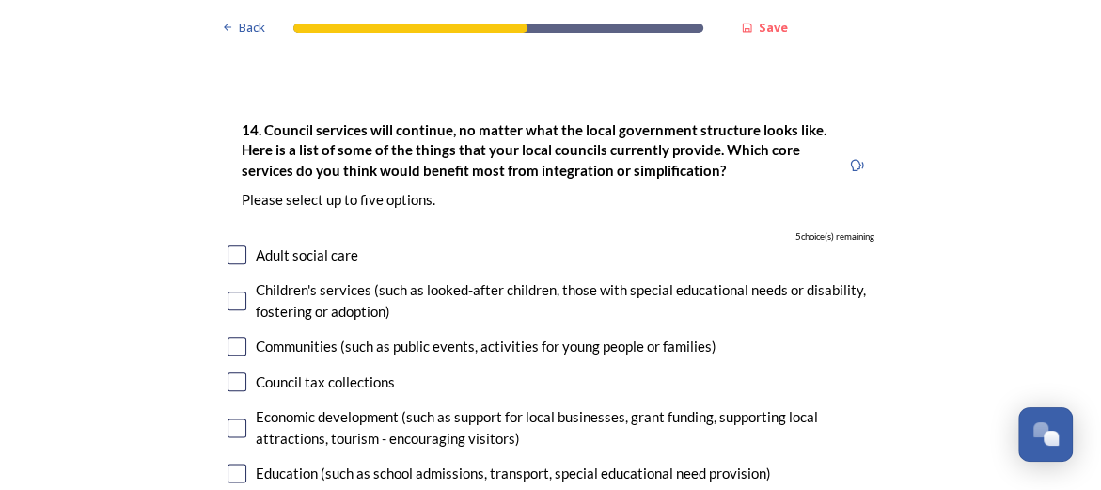
scroll to position [4555, 0]
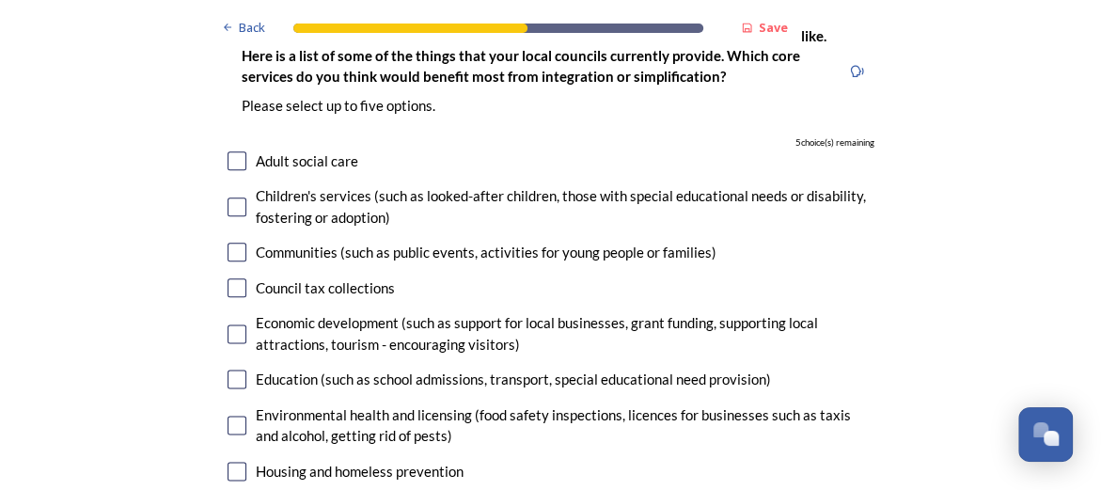
click at [229, 324] on input "checkbox" at bounding box center [237, 333] width 19 height 19
checkbox input "true"
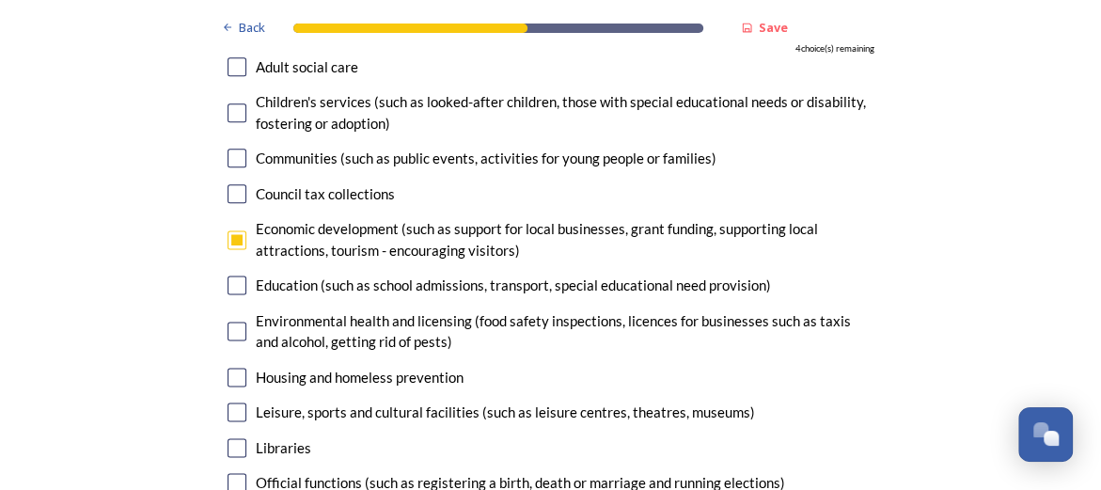
click at [229, 403] on input "checkbox" at bounding box center [237, 412] width 19 height 19
checkbox input "true"
click at [231, 438] on input "checkbox" at bounding box center [237, 447] width 19 height 19
checkbox input "true"
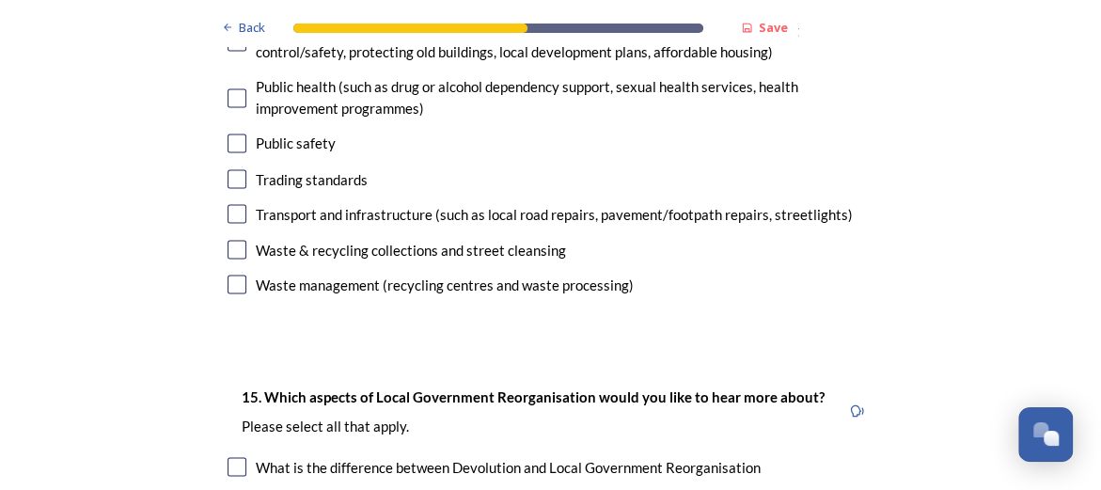
scroll to position [4932, 0]
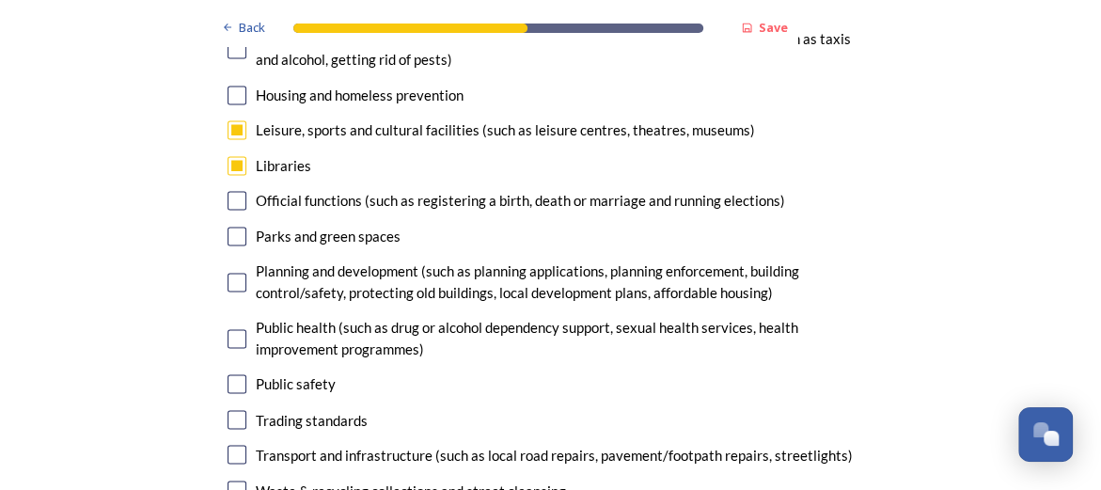
click at [231, 227] on input "checkbox" at bounding box center [237, 236] width 19 height 19
checkbox input "true"
click at [233, 445] on input "checkbox" at bounding box center [237, 454] width 19 height 19
checkbox input "true"
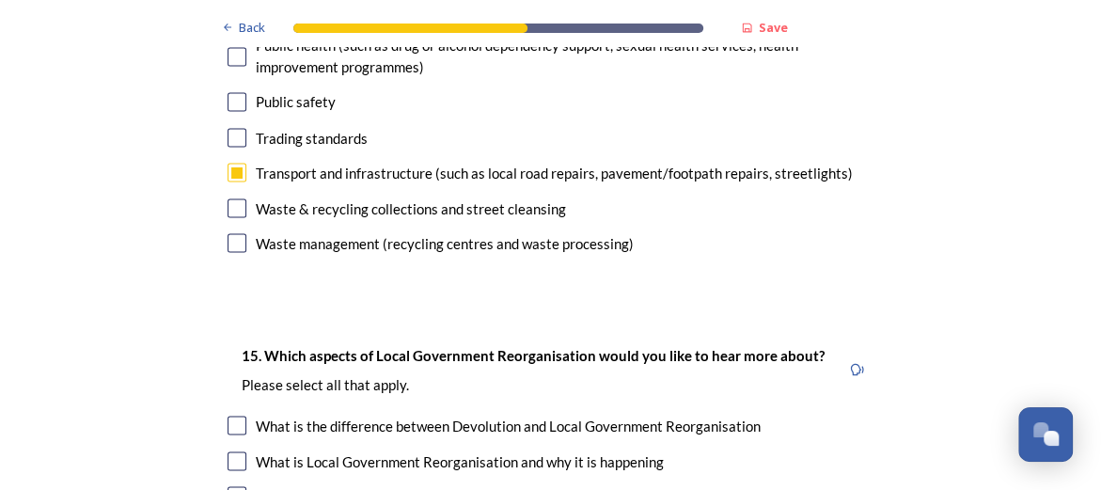
scroll to position [5308, 0]
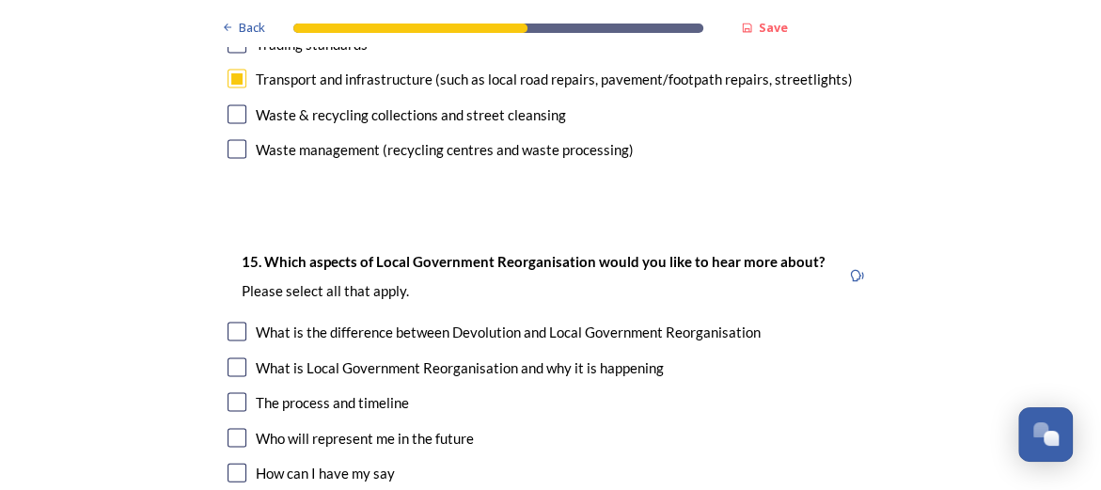
click at [231, 322] on input "checkbox" at bounding box center [237, 331] width 19 height 19
checkbox input "true"
click at [230, 357] on input "checkbox" at bounding box center [237, 366] width 19 height 19
checkbox input "true"
click at [229, 428] on input "checkbox" at bounding box center [237, 437] width 19 height 19
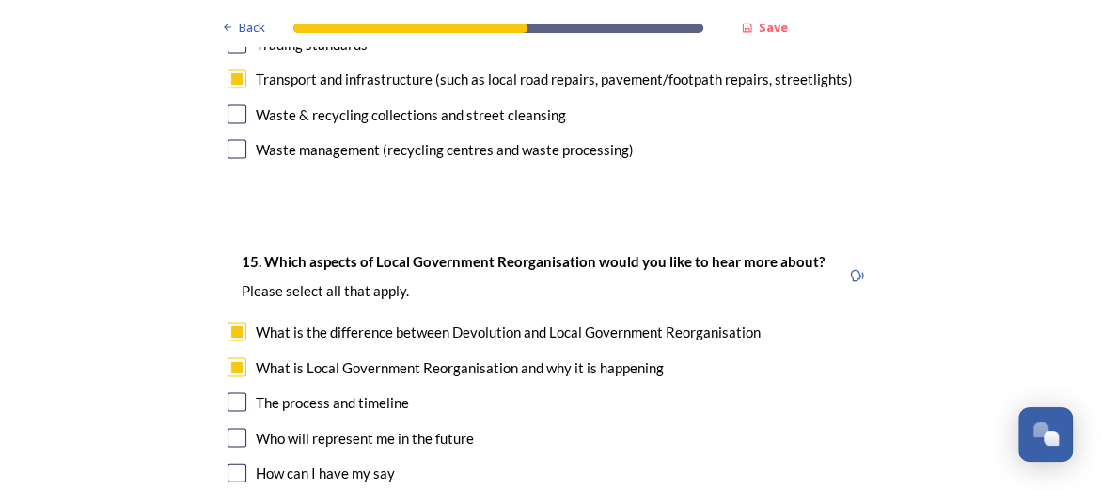
checkbox input "true"
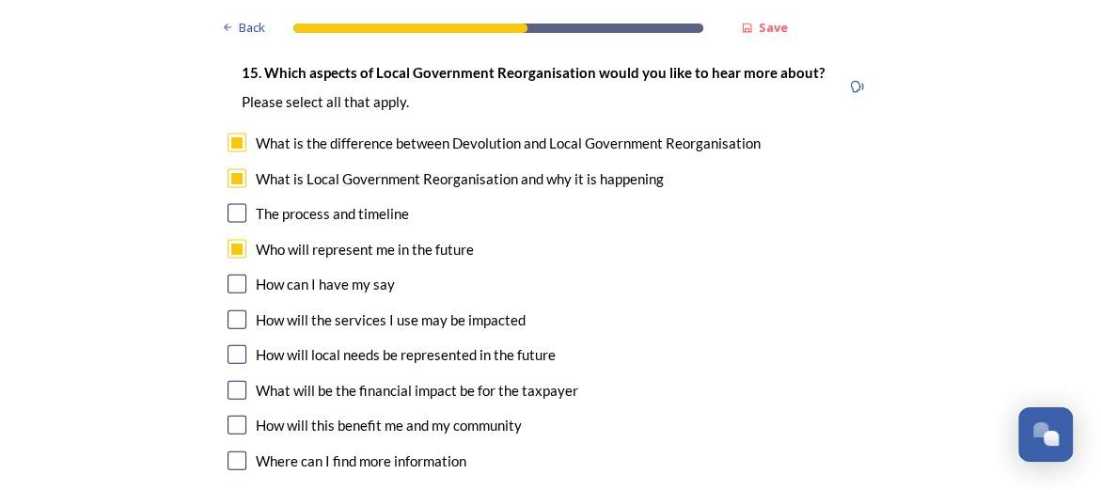
click at [229, 275] on input "checkbox" at bounding box center [237, 284] width 19 height 19
checkbox input "true"
click at [228, 310] on input "checkbox" at bounding box center [237, 319] width 19 height 19
checkbox input "true"
click at [231, 345] on input "checkbox" at bounding box center [237, 354] width 19 height 19
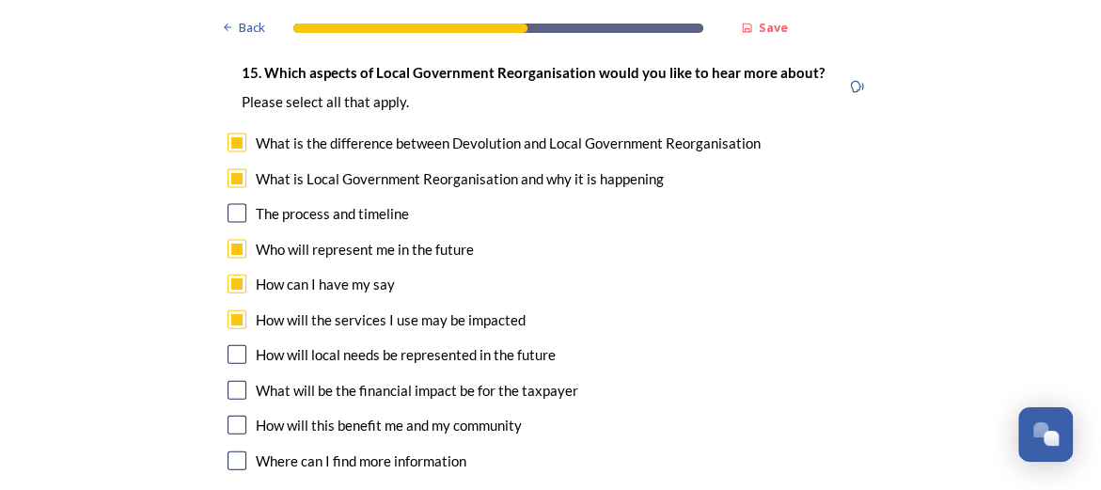
checkbox input "true"
click at [228, 416] on input "checkbox" at bounding box center [237, 425] width 19 height 19
checkbox input "true"
click at [228, 451] on input "checkbox" at bounding box center [237, 460] width 19 height 19
checkbox input "true"
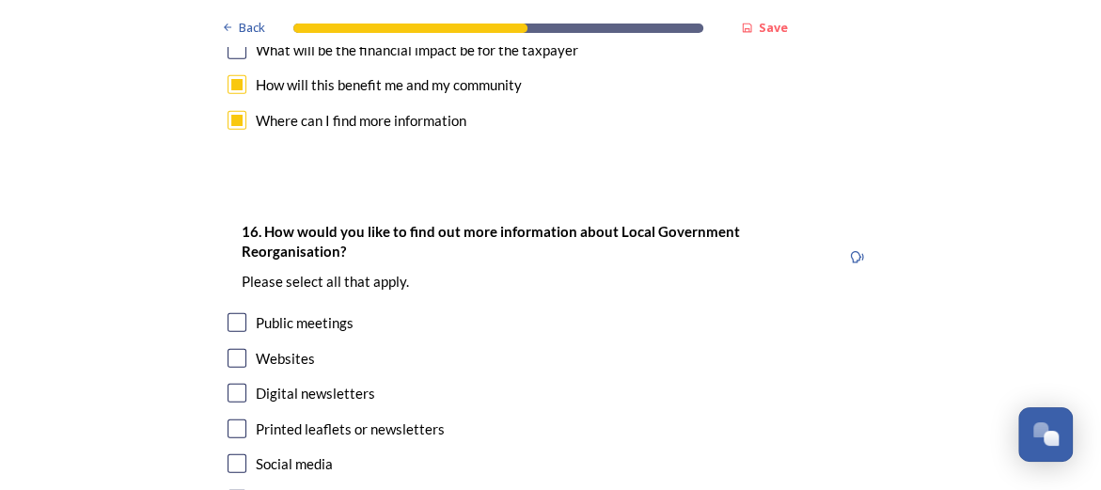
scroll to position [5872, 0]
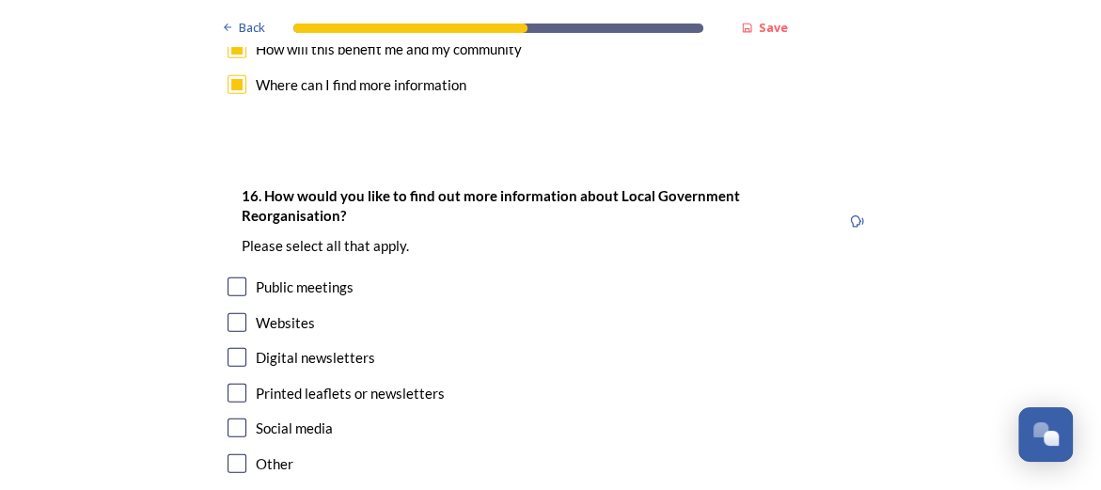
click at [228, 348] on input "checkbox" at bounding box center [237, 357] width 19 height 19
checkbox input "true"
click at [228, 384] on input "checkbox" at bounding box center [237, 393] width 19 height 19
checkbox input "true"
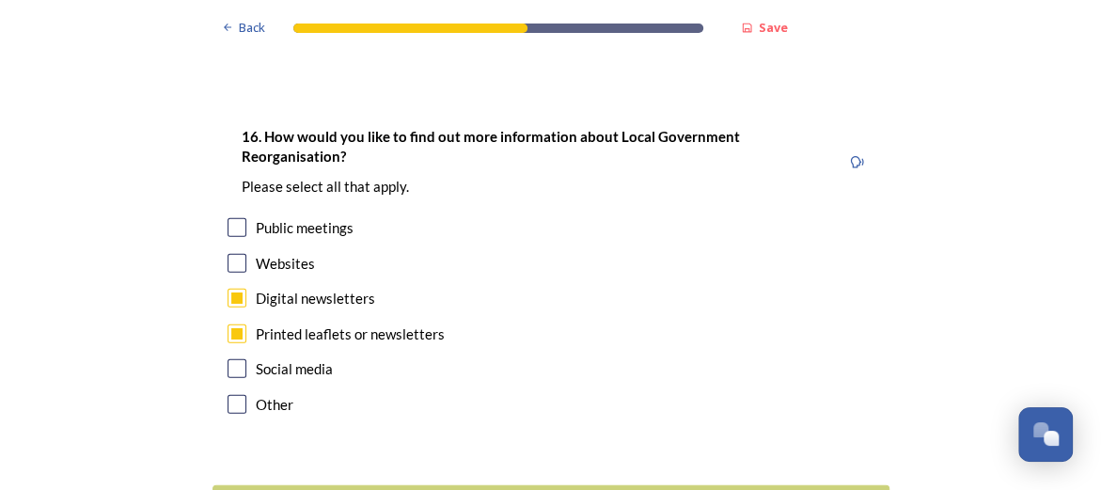
scroll to position [5983, 0]
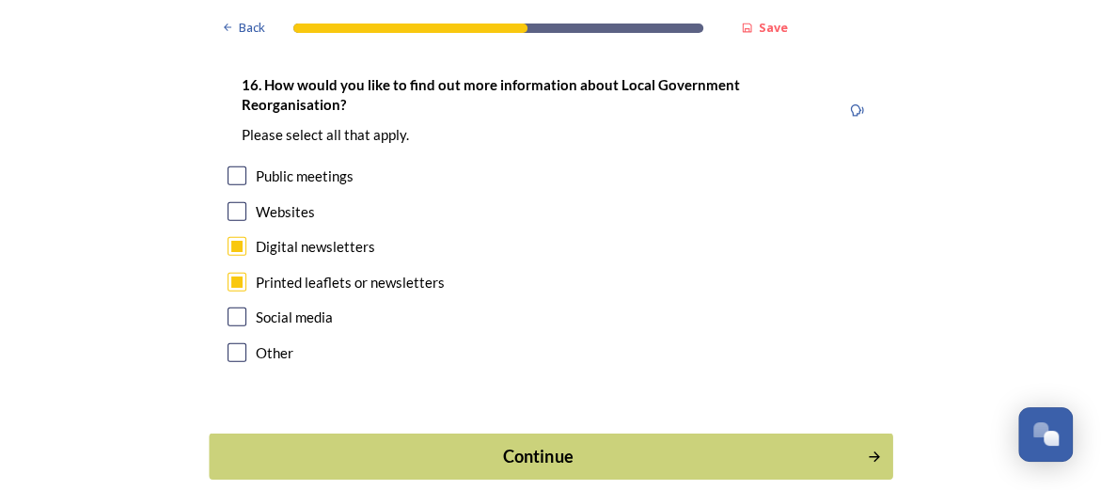
click at [533, 444] on div "Continue" at bounding box center [537, 456] width 637 height 25
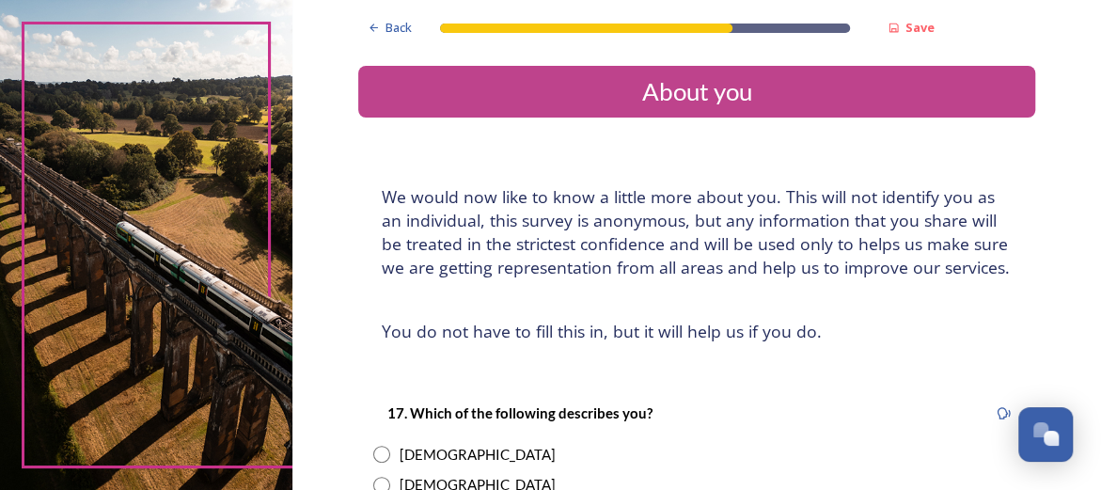
scroll to position [94, 0]
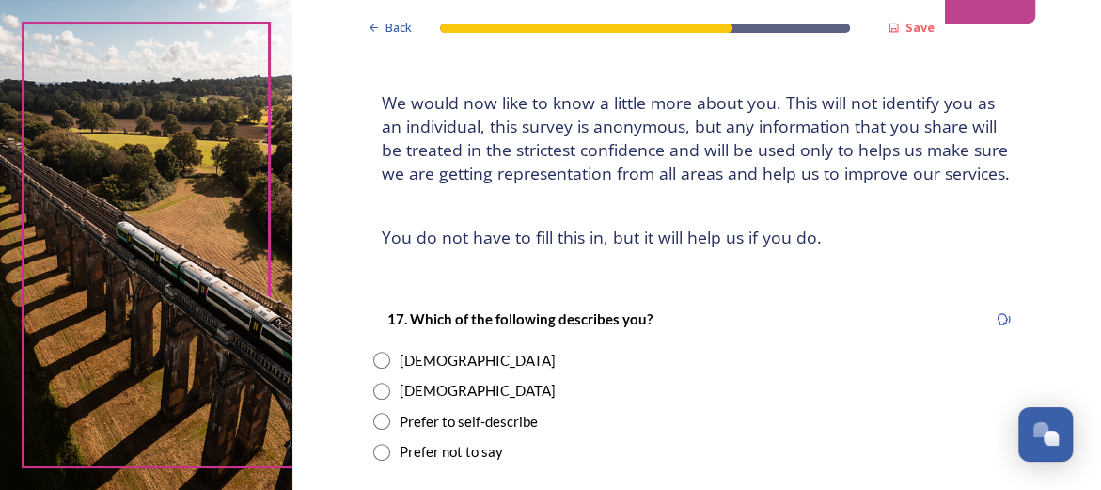
click at [373, 355] on input "radio" at bounding box center [381, 360] width 17 height 17
radio input "true"
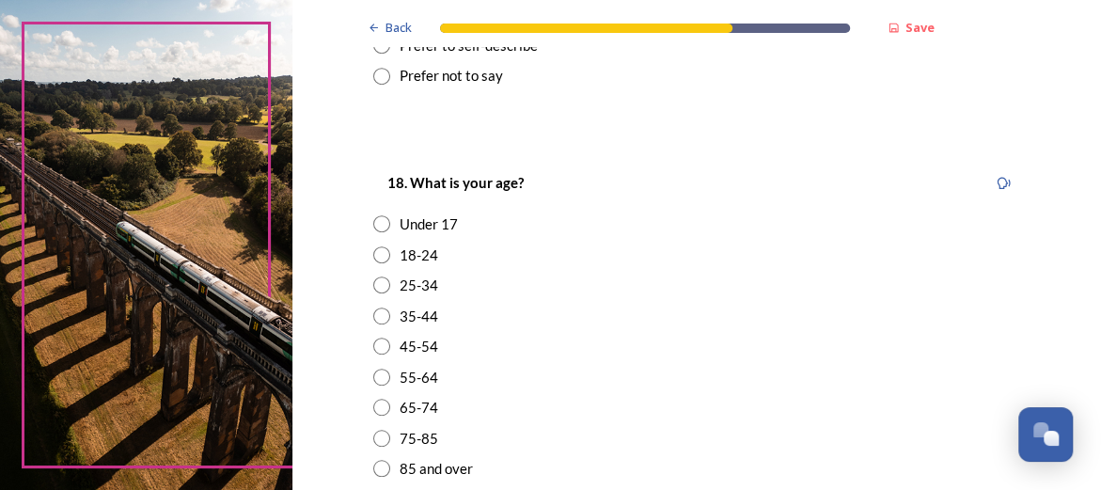
scroll to position [658, 0]
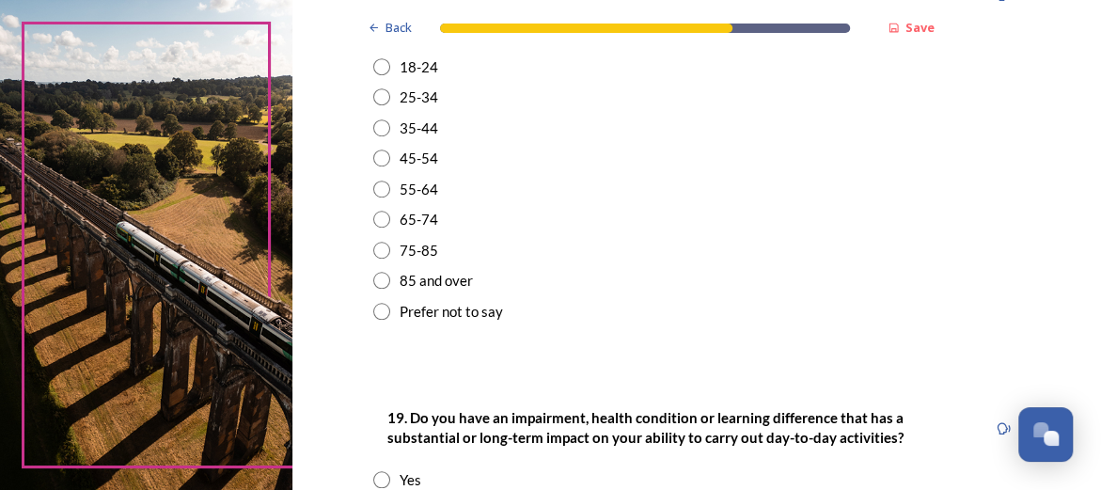
click at [373, 256] on input "radio" at bounding box center [381, 250] width 17 height 17
radio input "true"
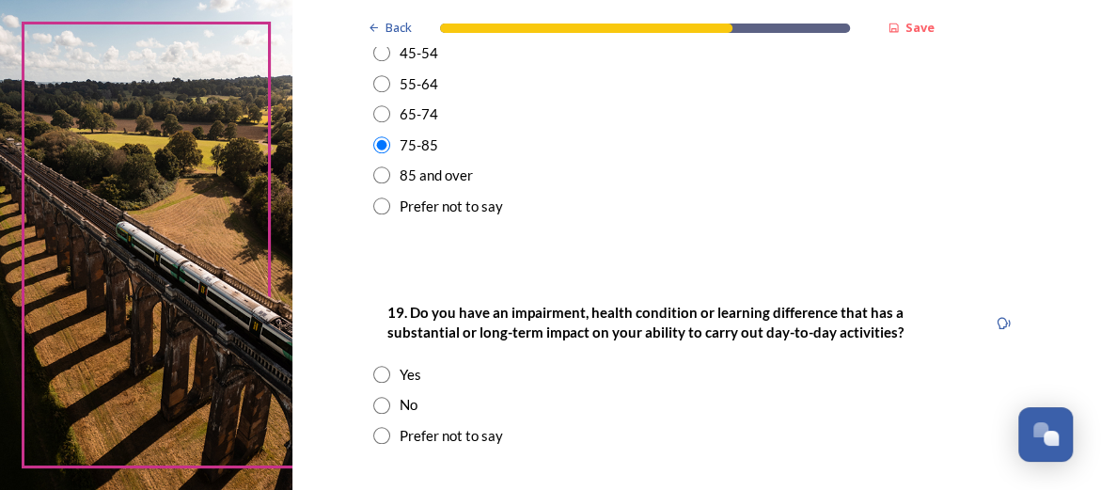
scroll to position [846, 0]
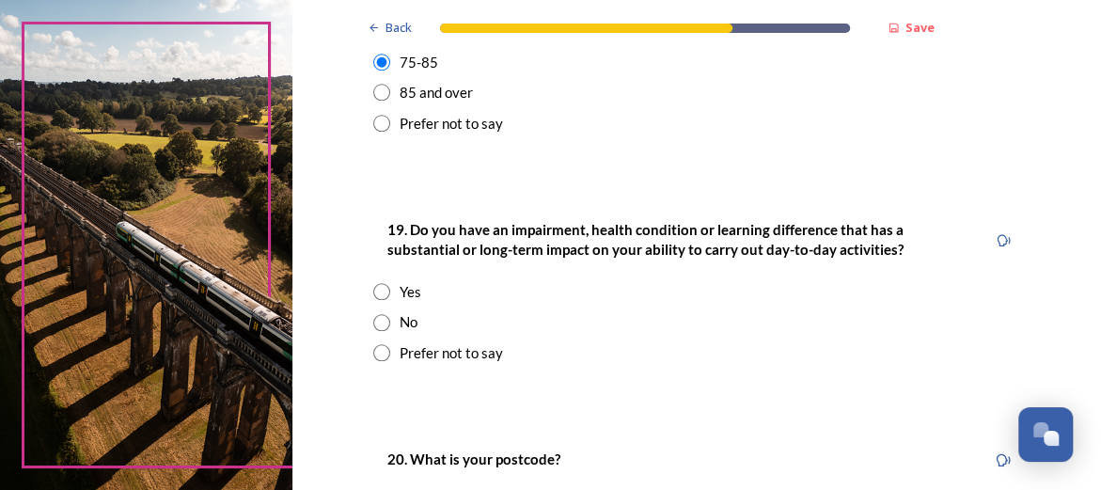
click at [376, 324] on input "radio" at bounding box center [381, 322] width 17 height 17
radio input "true"
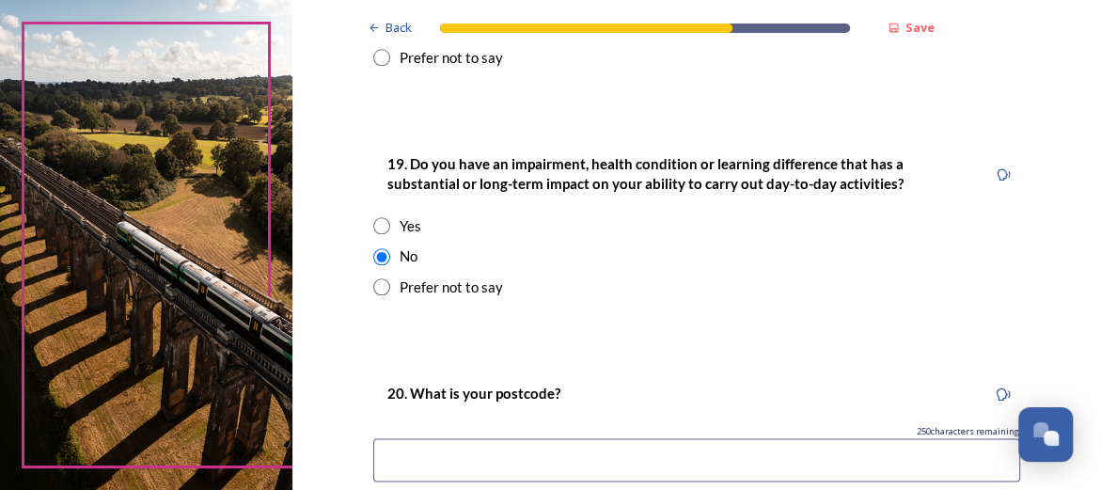
scroll to position [1129, 0]
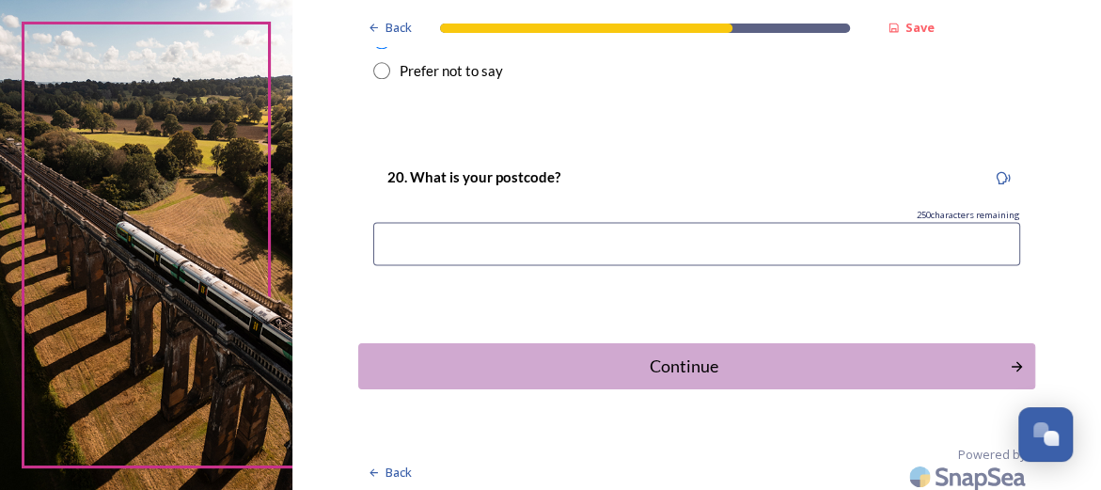
click at [655, 247] on input at bounding box center [696, 243] width 647 height 43
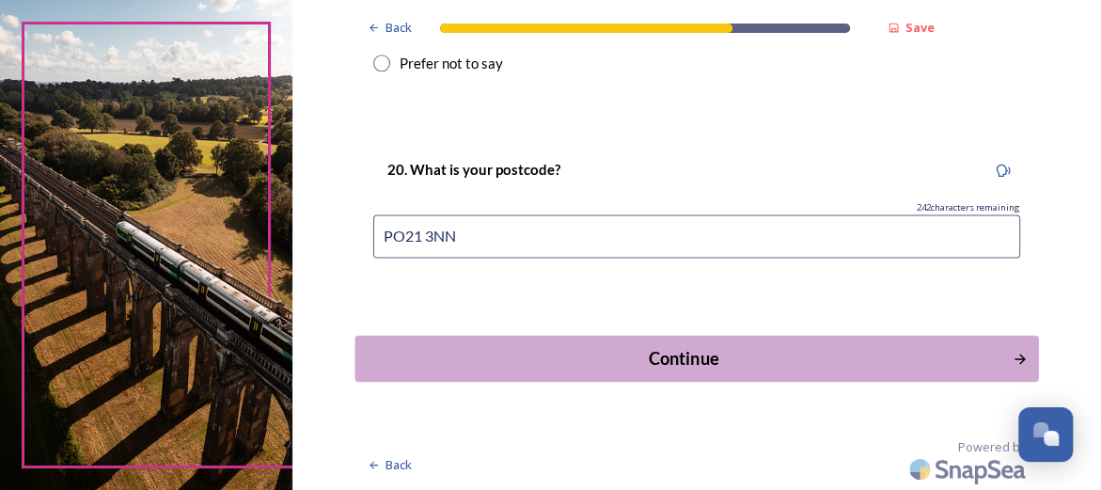
type input "PO21 3NN"
click at [692, 368] on div "Continue" at bounding box center [684, 358] width 637 height 25
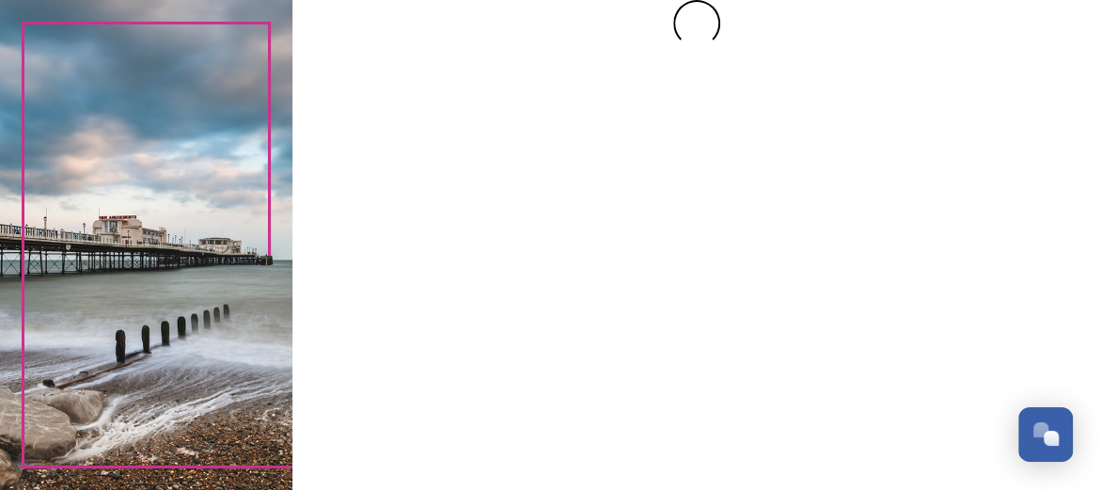
scroll to position [0, 0]
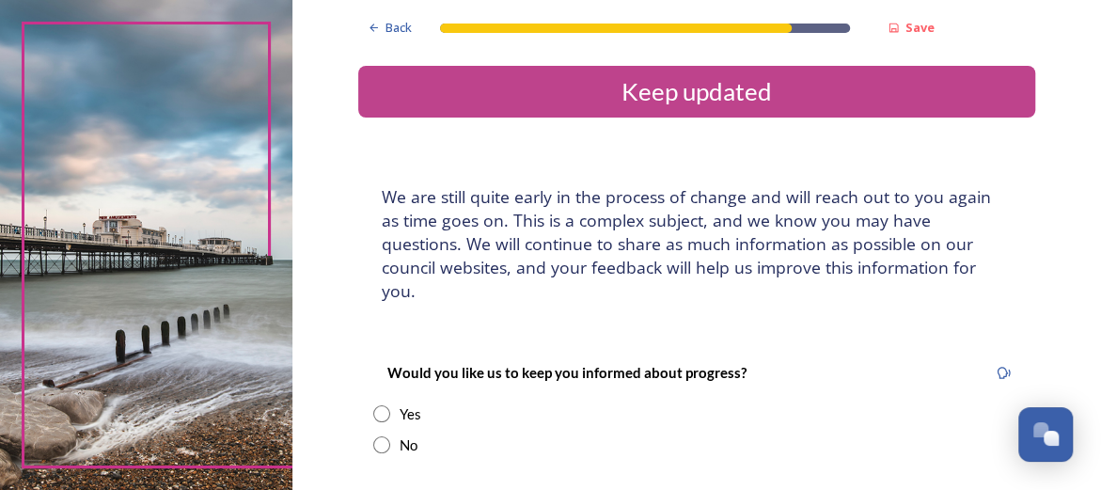
click at [377, 405] on input "radio" at bounding box center [381, 413] width 17 height 17
radio input "true"
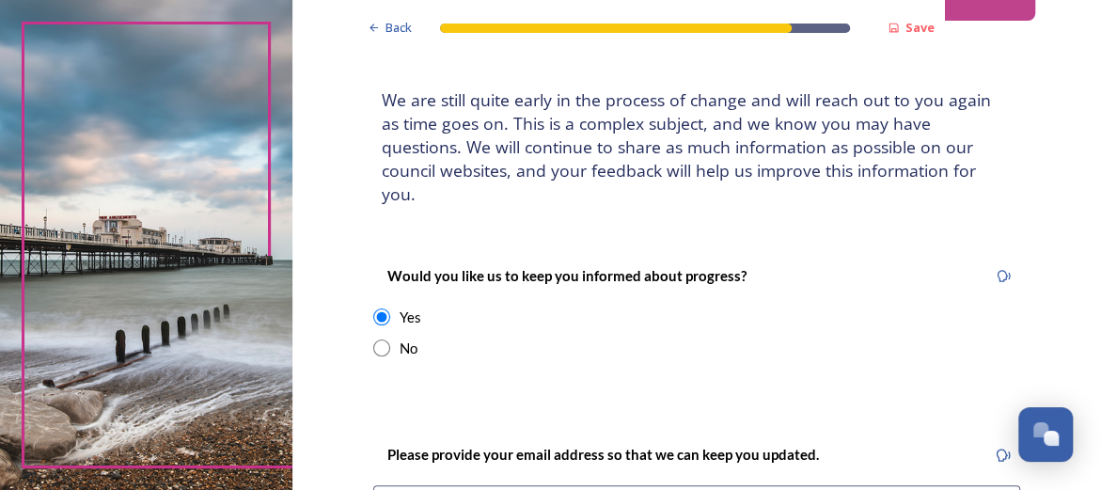
scroll to position [188, 0]
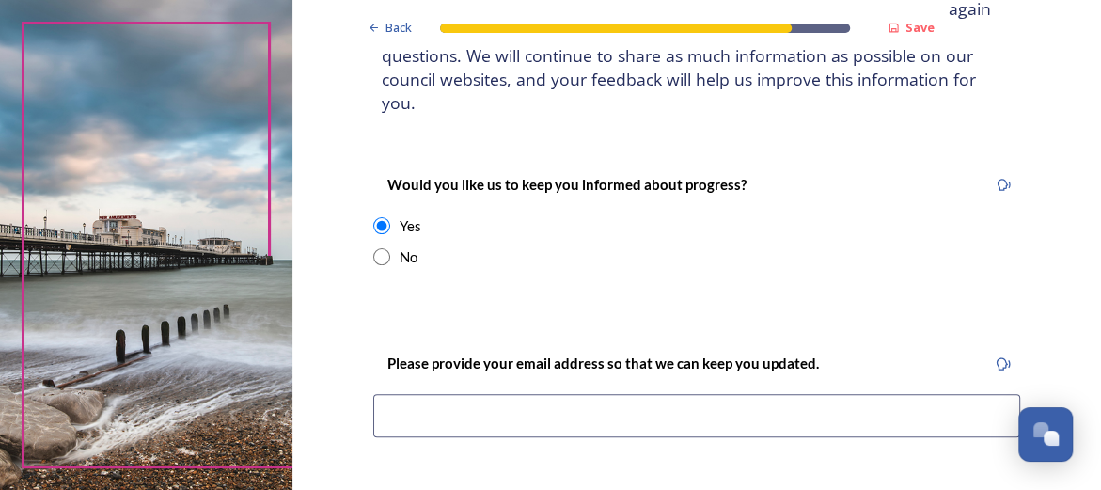
click at [712, 394] on input at bounding box center [696, 415] width 647 height 43
type input "[EMAIL_ADDRESS][DOMAIN_NAME]"
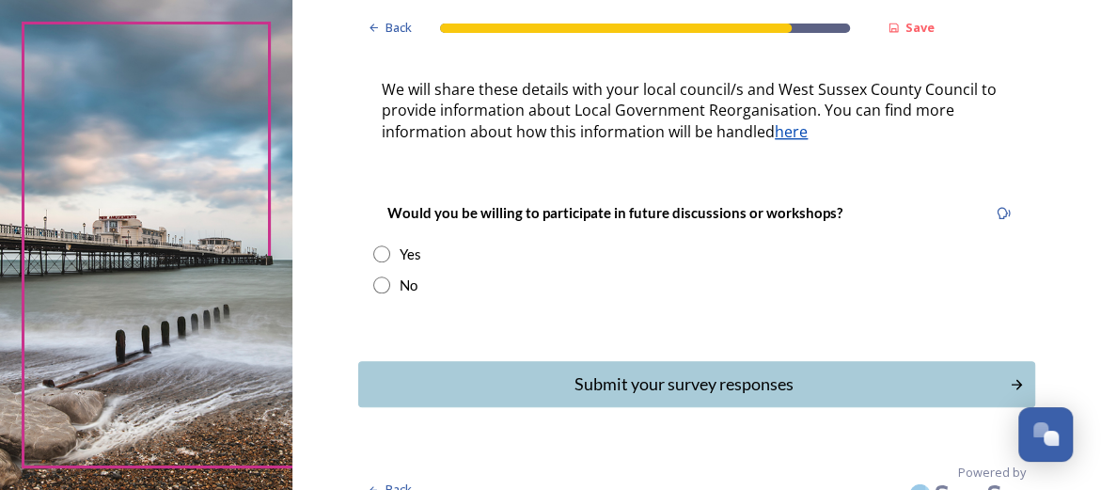
scroll to position [648, 0]
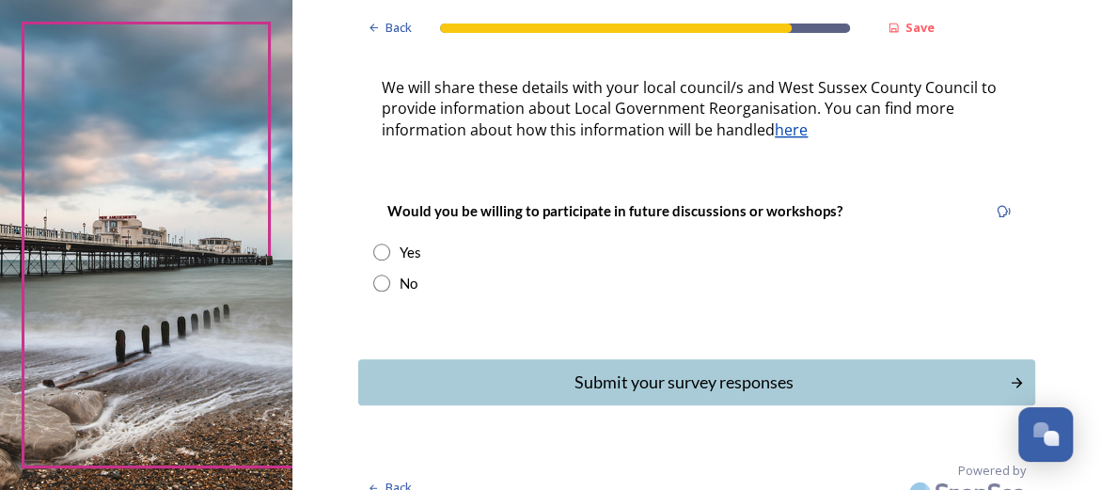
click at [373, 244] on input "radio" at bounding box center [381, 252] width 17 height 17
radio input "true"
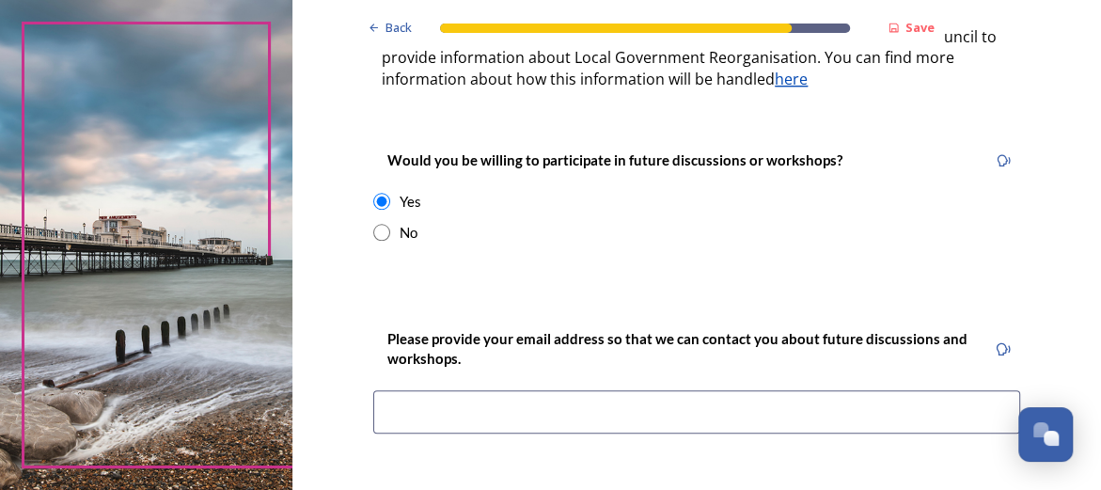
scroll to position [742, 0]
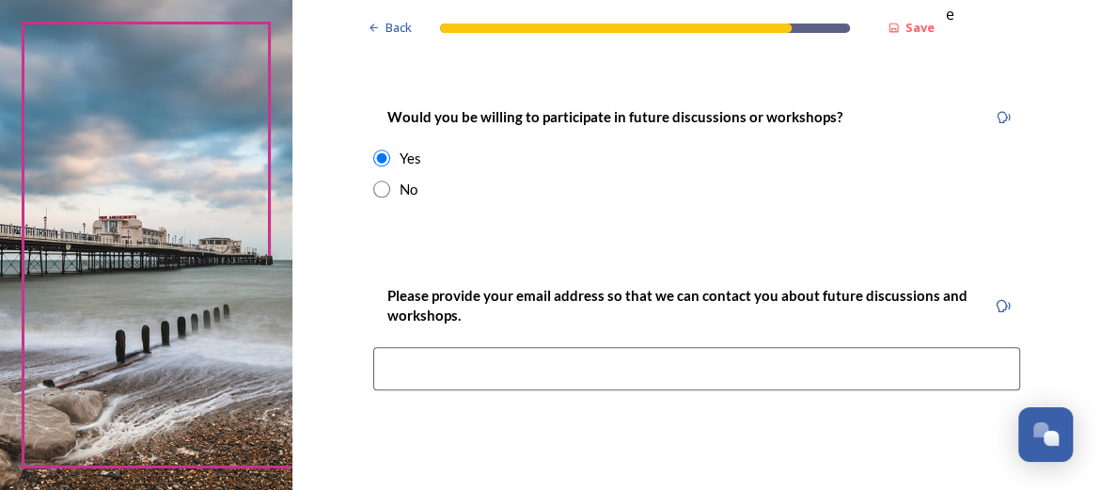
click at [705, 349] on input at bounding box center [696, 368] width 647 height 43
type input "[EMAIL_ADDRESS][DOMAIN_NAME]"
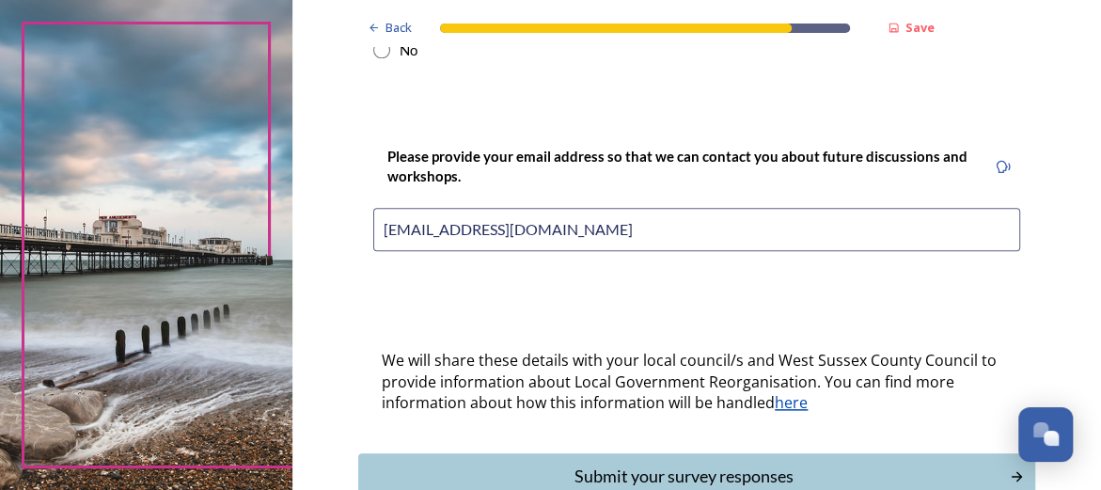
scroll to position [930, 0]
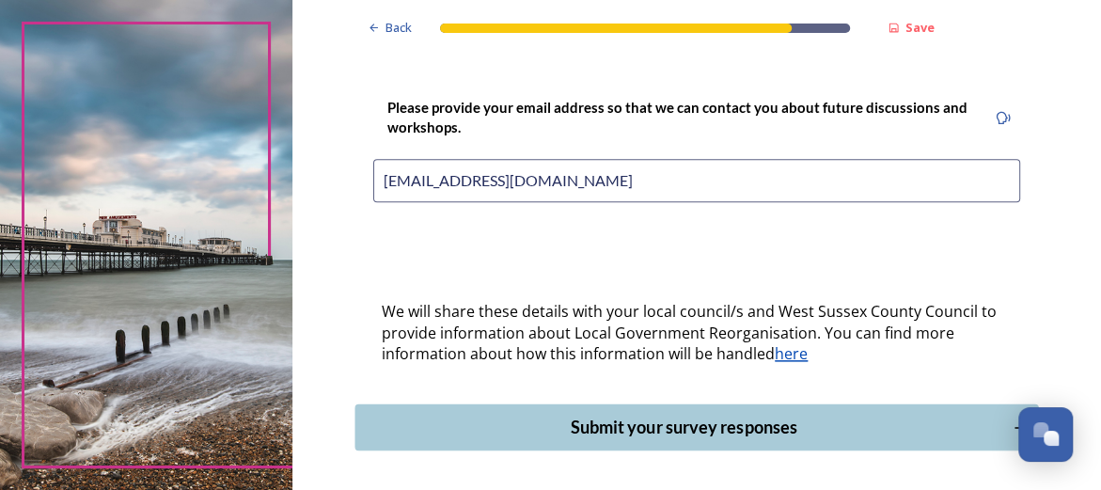
click at [750, 415] on div "Submit your survey responses" at bounding box center [684, 427] width 637 height 25
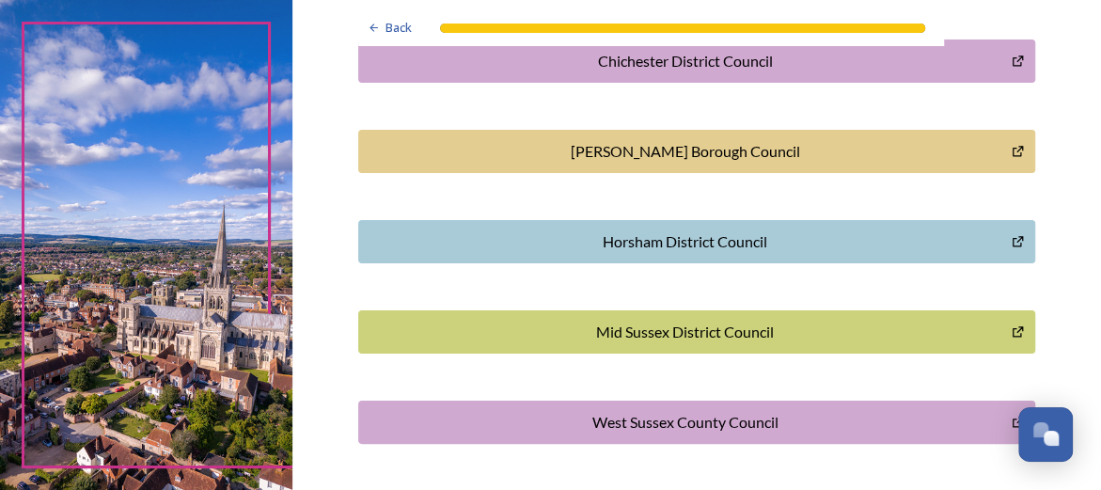
scroll to position [719, 0]
